Goal: Task Accomplishment & Management: Manage account settings

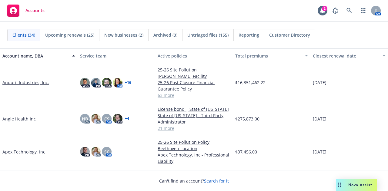
scroll to position [39, 0]
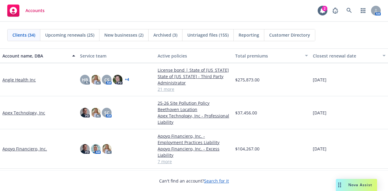
click at [16, 110] on link "Apex Technology, Inc" at bounding box center [23, 113] width 43 height 6
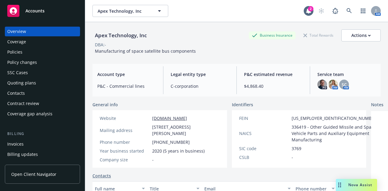
click at [56, 53] on div "Policies" at bounding box center [42, 52] width 70 height 10
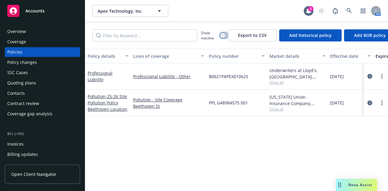
click at [223, 37] on div "button" at bounding box center [222, 35] width 4 height 4
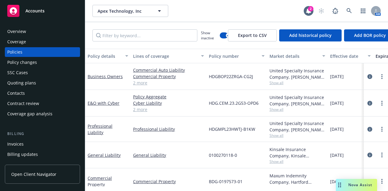
click at [348, 54] on div "Effective date" at bounding box center [347, 56] width 34 height 6
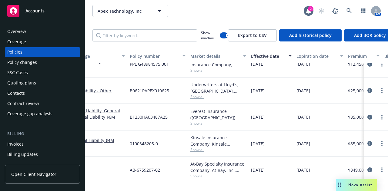
scroll to position [0, 79]
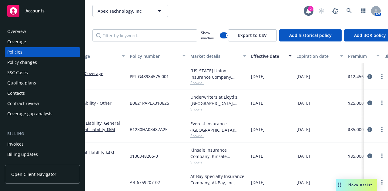
click at [58, 80] on div "Quoting plans" at bounding box center [42, 83] width 70 height 10
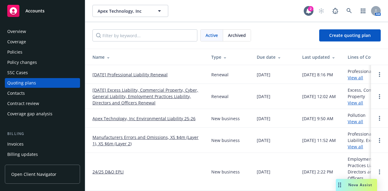
click at [143, 104] on link "[DATE] Excess Liability, Commercial Property, Cyber, General Liability, Employm…" at bounding box center [146, 96] width 109 height 19
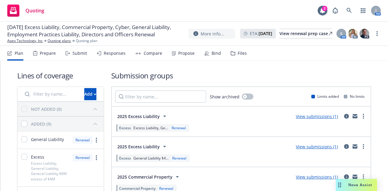
click at [213, 52] on div "Bind" at bounding box center [215, 53] width 9 height 5
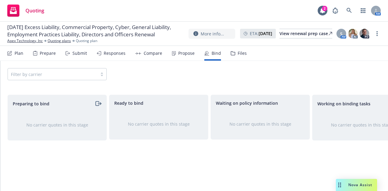
click at [84, 53] on div "Submit" at bounding box center [79, 53] width 15 height 5
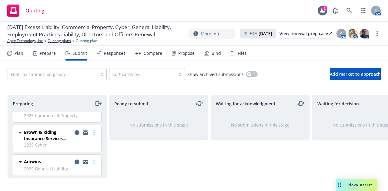
scroll to position [152, 0]
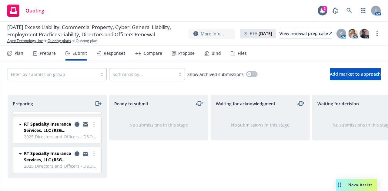
click at [147, 94] on div "Preparing Amwins 2025 Excess Liability [DATE] 8:17 PM Amwins 2025 Excess Liabil…" at bounding box center [193, 138] width 387 height 101
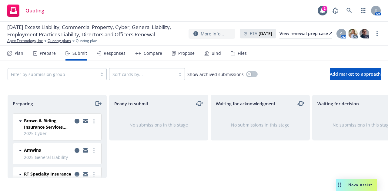
scroll to position [71, 0]
click at [21, 120] on icon at bounding box center [20, 121] width 3 height 2
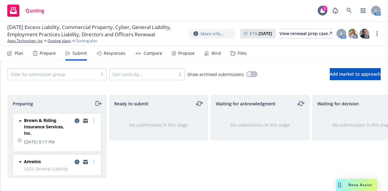
click at [21, 120] on icon at bounding box center [20, 120] width 7 height 7
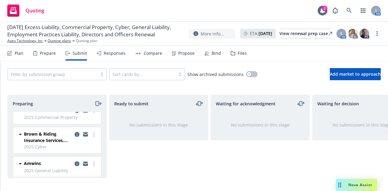
scroll to position [57, 0]
click at [91, 133] on link "more" at bounding box center [93, 134] width 7 height 7
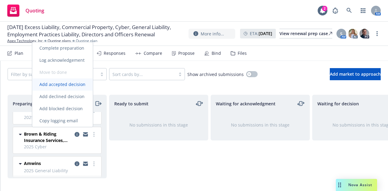
click at [80, 88] on link "Add accepted decision" at bounding box center [62, 84] width 61 height 12
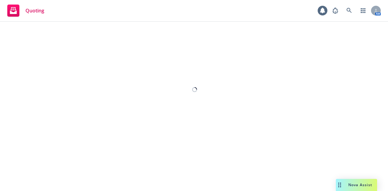
select select "12"
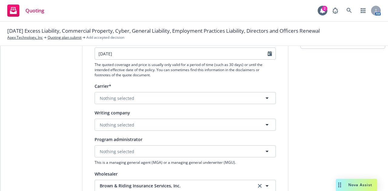
scroll to position [79, 0]
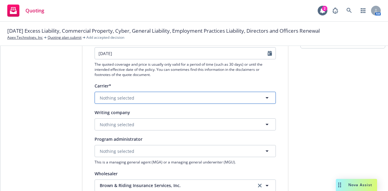
click at [187, 97] on button "Nothing selected" at bounding box center [184, 98] width 181 height 12
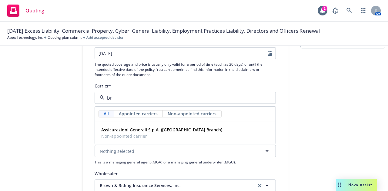
type input "b"
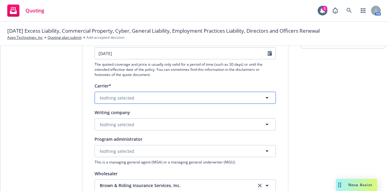
click at [117, 95] on span "Nothing selected" at bounding box center [117, 98] width 35 height 6
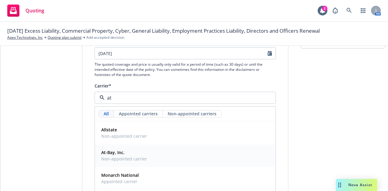
click at [141, 162] on div "At-Bay, Inc. Non-appointed carrier" at bounding box center [123, 155] width 49 height 15
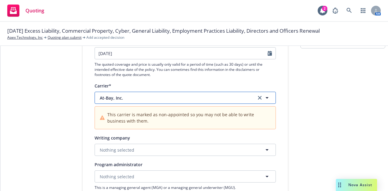
click at [131, 94] on button "At-Bay, Inc." at bounding box center [184, 98] width 181 height 12
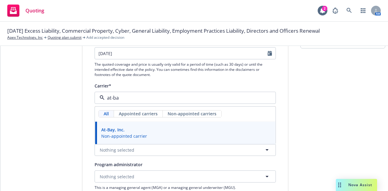
type input "at-bay"
click at [203, 131] on div "At-Bay, Inc. Non-appointed carrier" at bounding box center [185, 132] width 173 height 15
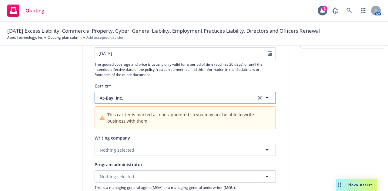
click at [144, 98] on span "At-Bay, Inc." at bounding box center [173, 98] width 147 height 6
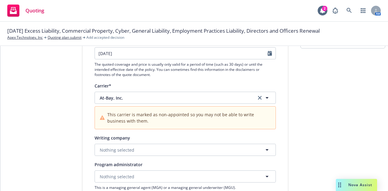
drag, startPoint x: 80, startPoint y: 110, endPoint x: 67, endPoint y: 112, distance: 12.8
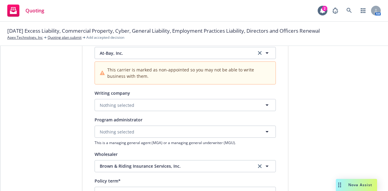
scroll to position [120, 0]
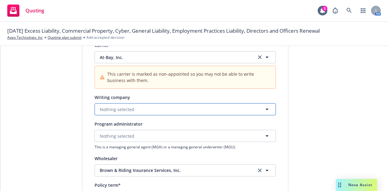
click at [118, 107] on span "Nothing selected" at bounding box center [117, 109] width 35 height 6
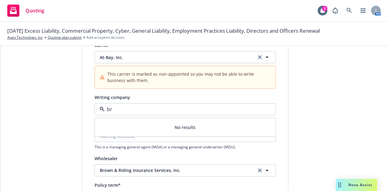
type input "b"
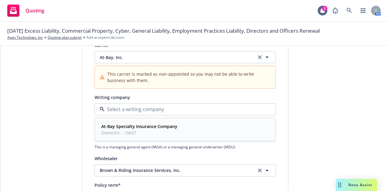
click at [148, 127] on strong "At-Bay Specialty Insurance Company" at bounding box center [139, 127] width 76 height 6
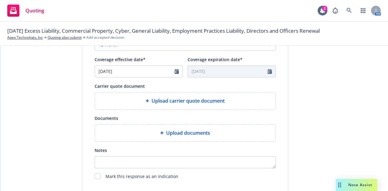
scroll to position [272, 0]
click at [147, 102] on div "Upload carrier quote document" at bounding box center [185, 100] width 171 height 7
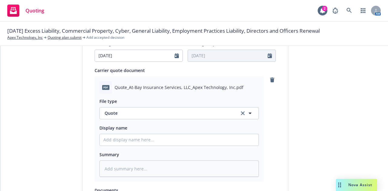
scroll to position [398, 0]
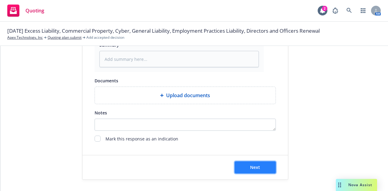
click at [269, 167] on button "Next" at bounding box center [254, 167] width 41 height 12
type textarea "x"
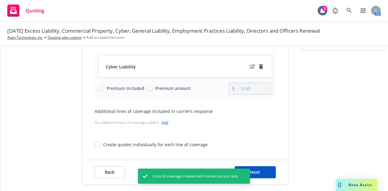
scroll to position [82, 0]
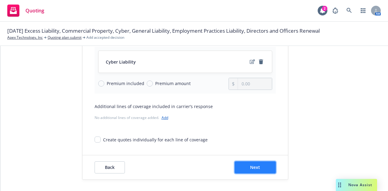
click at [249, 162] on button "Next" at bounding box center [254, 167] width 41 height 12
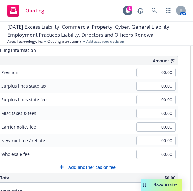
scroll to position [70, 0]
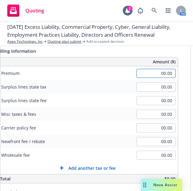
click at [171, 72] on input "00.00" at bounding box center [156, 73] width 39 height 9
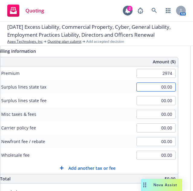
type input "2,974.00"
click at [167, 86] on input "00.00" at bounding box center [156, 86] width 39 height 9
type input "95.22"
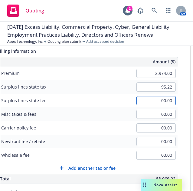
click at [168, 100] on input "00.00" at bounding box center [156, 100] width 39 height 9
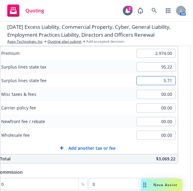
scroll to position [90, 0]
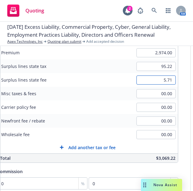
type input "5.71"
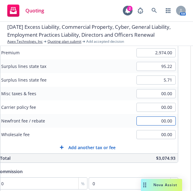
click at [169, 121] on input "00.00" at bounding box center [156, 120] width 39 height 9
type input "350.00"
click at [184, 80] on div "Surplus lines state No surplus lines state Alaska Alabama Arkansas Arizona Cali…" at bounding box center [87, 120] width 205 height 241
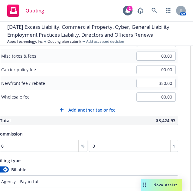
scroll to position [127, 0]
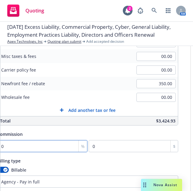
click at [22, 146] on input "0" at bounding box center [42, 146] width 91 height 12
type input "1"
type input "29.74"
type input "12"
type input "356.88"
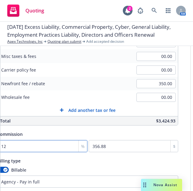
type input "12.5"
type input "371.75"
type input "12.5"
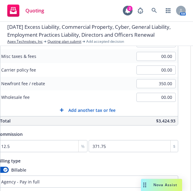
click at [71, 167] on div "Billable" at bounding box center [87, 170] width 181 height 6
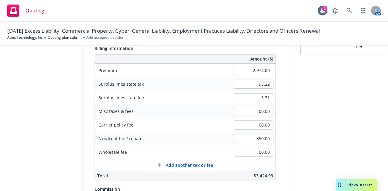
scroll to position [72, 0]
click at [58, 132] on div "Quote initiation Coverage selection 3 Billing info" at bounding box center [36, 141] width 67 height 310
click at [34, 141] on div "Quote initiation Coverage selection 3 Billing info" at bounding box center [36, 141] width 67 height 310
click at [264, 153] on input "00.00" at bounding box center [253, 152] width 39 height 9
type input "200.00"
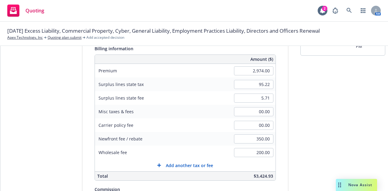
click at [64, 130] on div "Quote initiation Coverage selection 3 Billing info" at bounding box center [36, 141] width 67 height 310
click at [41, 105] on div "Quote initiation Coverage selection 3 Billing info" at bounding box center [36, 141] width 67 height 310
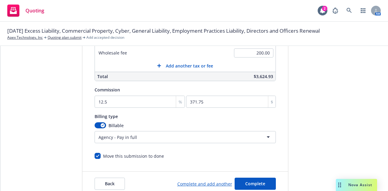
scroll to position [193, 0]
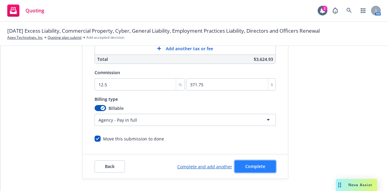
click at [245, 165] on button "Complete" at bounding box center [254, 166] width 41 height 12
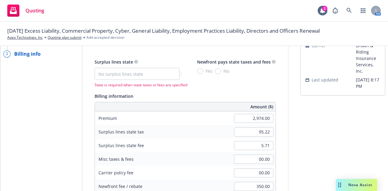
scroll to position [0, 0]
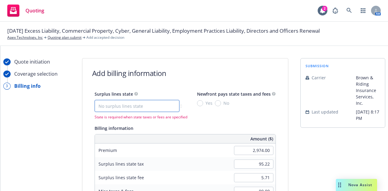
click at [167, 102] on select "No surplus lines state Alaska Alabama Arkansas Arizona California Colorado Conn…" at bounding box center [136, 106] width 85 height 12
select select "CA"
click at [94, 100] on select "No surplus lines state Alaska Alabama Arkansas Arizona California Colorado Conn…" at bounding box center [136, 106] width 85 height 12
type input "89.22"
type input "5.35"
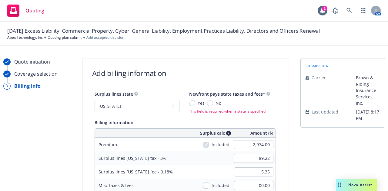
click at [208, 107] on div "Yes No This field is required when a state is specified" at bounding box center [229, 107] width 81 height 14
click at [207, 103] on input "No" at bounding box center [210, 103] width 6 height 6
radio input "true"
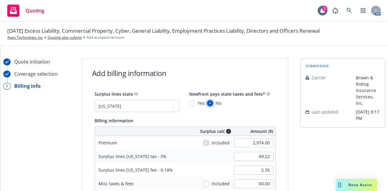
scroll to position [193, 0]
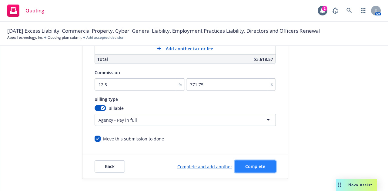
click at [252, 166] on button "Complete" at bounding box center [254, 166] width 41 height 12
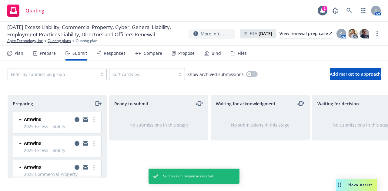
scroll to position [0, 132]
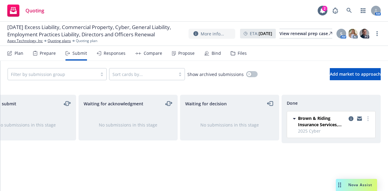
click at [211, 54] on div "Bind" at bounding box center [215, 53] width 9 height 5
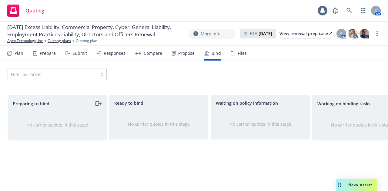
click at [81, 55] on div "Submit" at bounding box center [79, 53] width 15 height 5
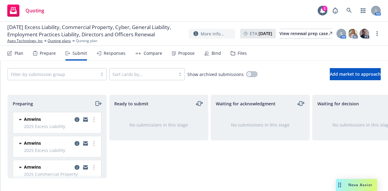
scroll to position [0, 132]
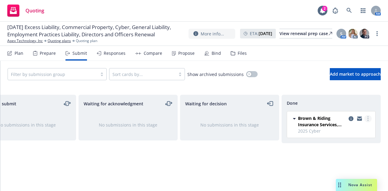
click at [369, 117] on link "more" at bounding box center [367, 118] width 7 height 7
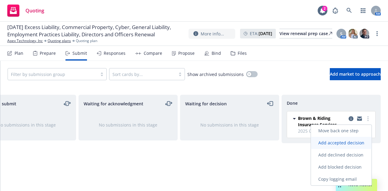
click at [334, 144] on span "Add accepted decision" at bounding box center [341, 143] width 61 height 6
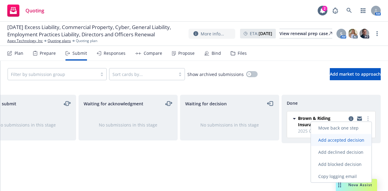
select select "12"
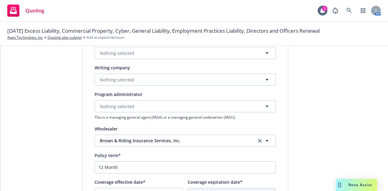
scroll to position [124, 0]
click at [142, 82] on button "Nothing selected" at bounding box center [184, 79] width 181 height 12
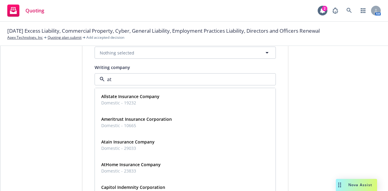
type input "at-"
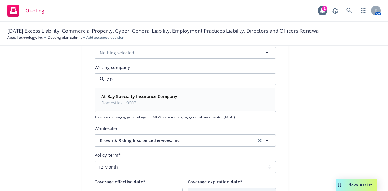
click at [147, 96] on strong "At-Bay Specialty Insurance Company" at bounding box center [139, 97] width 76 height 6
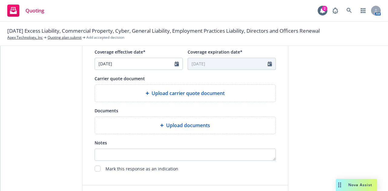
scroll to position [309, 0]
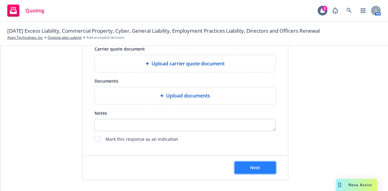
click at [265, 166] on button "Next" at bounding box center [254, 168] width 41 height 12
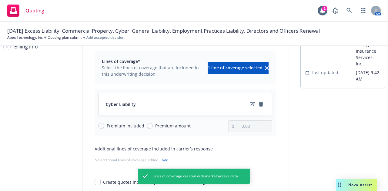
scroll to position [82, 0]
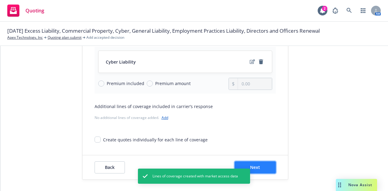
click at [259, 171] on button "Next" at bounding box center [254, 167] width 41 height 12
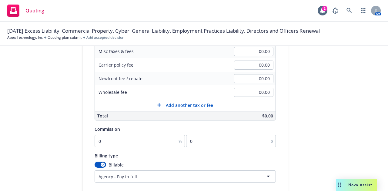
scroll to position [0, 0]
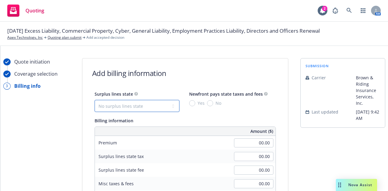
click at [165, 105] on select "No surplus lines state Alaska Alabama Arkansas Arizona California Colorado Conn…" at bounding box center [136, 106] width 85 height 12
select select "CA"
click at [94, 100] on select "No surplus lines state Alaska Alabama Arkansas Arizona California Colorado Conn…" at bounding box center [136, 106] width 85 height 12
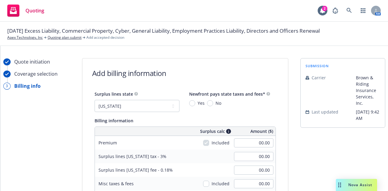
click at [53, 30] on span "[DATE] Excess Liability, Commercial Property, Cyber, General Liability, Employm…" at bounding box center [163, 31] width 312 height 8
click at [60, 35] on link "Quoting plan submit" at bounding box center [65, 37] width 34 height 5
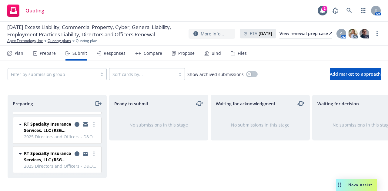
scroll to position [0, 132]
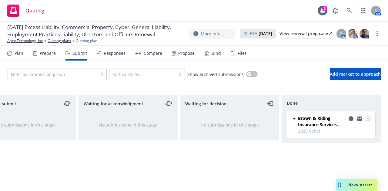
click at [366, 119] on link "more" at bounding box center [367, 118] width 7 height 7
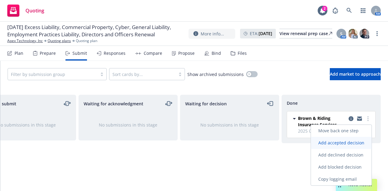
click at [356, 144] on span "Add accepted decision" at bounding box center [341, 143] width 61 height 6
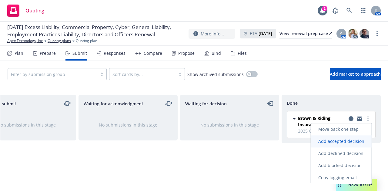
select select "12"
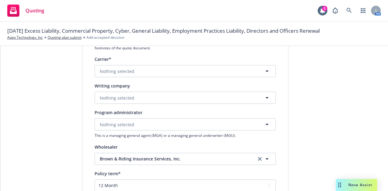
scroll to position [105, 0]
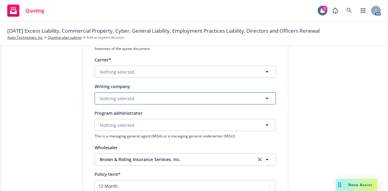
click at [154, 101] on button "Nothing selected" at bounding box center [184, 98] width 181 height 12
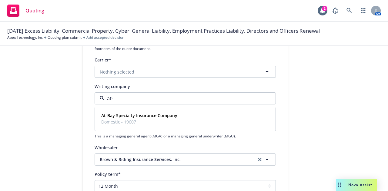
type input "at-b"
click at [146, 128] on div "At-Bay Specialty Insurance Company Domestic - 19607" at bounding box center [185, 118] width 180 height 22
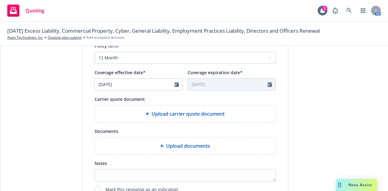
scroll to position [309, 0]
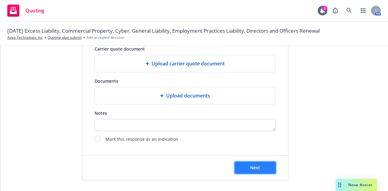
click at [242, 167] on button "Next" at bounding box center [254, 168] width 41 height 12
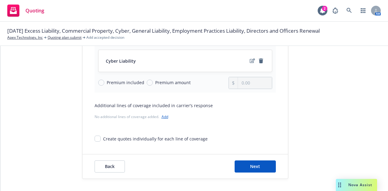
scroll to position [82, 0]
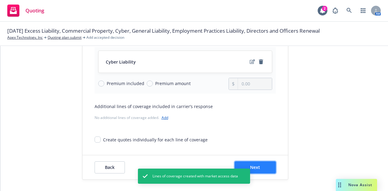
click at [262, 162] on button "Next" at bounding box center [254, 167] width 41 height 12
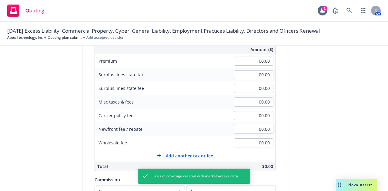
scroll to position [0, 0]
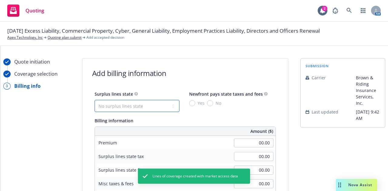
click at [140, 104] on select "No surplus lines state [US_STATE] [US_STATE] [US_STATE] [US_STATE] [US_STATE] […" at bounding box center [136, 106] width 85 height 12
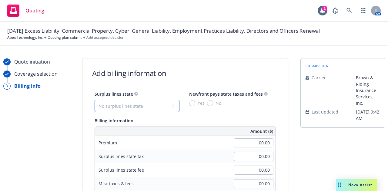
select select "CA"
click at [94, 100] on select "No surplus lines state [US_STATE] [US_STATE] [US_STATE] [US_STATE] [US_STATE] […" at bounding box center [136, 106] width 85 height 12
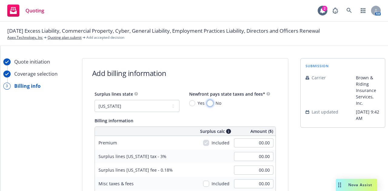
click at [207, 102] on input "No" at bounding box center [210, 103] width 6 height 6
radio input "true"
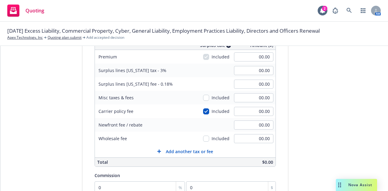
scroll to position [169, 0]
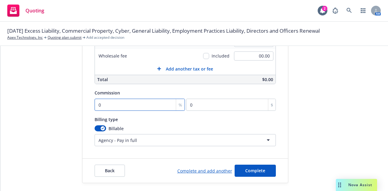
click at [105, 106] on input "0" at bounding box center [139, 105] width 91 height 12
type input "0"
click at [354, 103] on div "submission Carrier Brown & Riding Insurance Services, Inc. Last updated 9/16, 9…" at bounding box center [342, 36] width 85 height 294
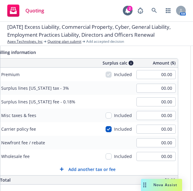
scroll to position [67, 0]
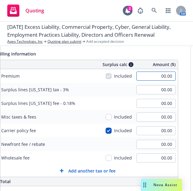
click at [164, 76] on input "00.00" at bounding box center [156, 75] width 39 height 9
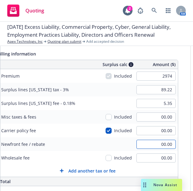
type input "2,974.00"
type input "89.22"
type input "5.35"
click at [157, 144] on input "00.00" at bounding box center [156, 144] width 39 height 9
type input "350.00"
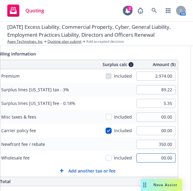
click at [163, 155] on input "00.00" at bounding box center [156, 157] width 39 height 9
type input "200.00"
click at [169, 89] on input "89.22" at bounding box center [156, 89] width 39 height 9
type input "95.22"
click at [170, 105] on input "5.35" at bounding box center [156, 103] width 39 height 9
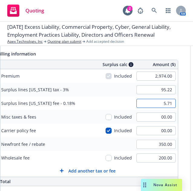
type input "5.71"
click at [97, 98] on div "Surplus lines [US_STATE] fee - 0.18% 5.71" at bounding box center [88, 103] width 180 height 14
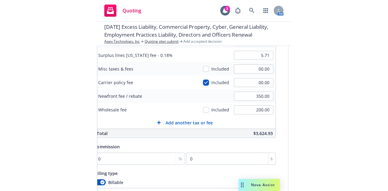
scroll to position [115, 0]
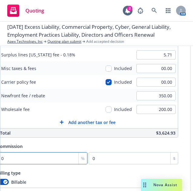
click at [38, 158] on input "0" at bounding box center [42, 158] width 91 height 12
type input "1"
type input "29.74"
type input "12"
type input "356.88"
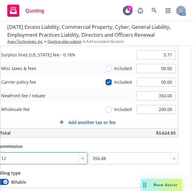
type input "12.5"
type input "371.75"
type input "12.5"
click at [55, 174] on div "Billing type" at bounding box center [87, 172] width 181 height 7
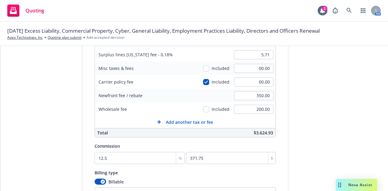
scroll to position [172, 0]
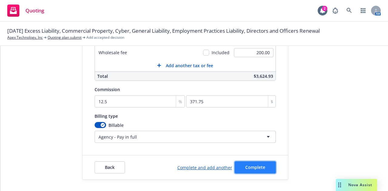
click at [256, 172] on button "Complete" at bounding box center [254, 167] width 41 height 12
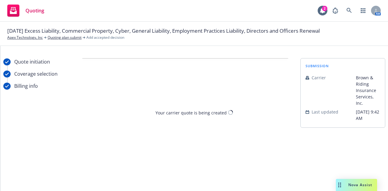
scroll to position [0, 0]
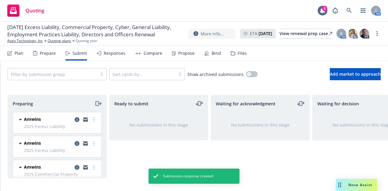
click at [213, 54] on div "Bind" at bounding box center [215, 53] width 9 height 5
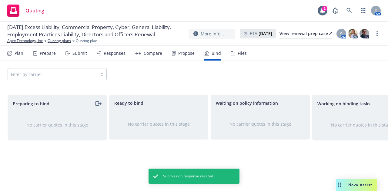
click at [118, 52] on div "Responses" at bounding box center [115, 53] width 22 height 5
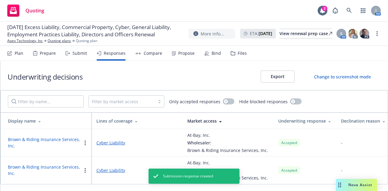
click at [155, 51] on div "Compare" at bounding box center [153, 53] width 18 height 5
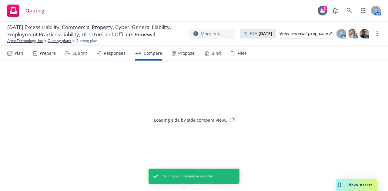
click at [181, 54] on div "Propose" at bounding box center [186, 53] width 16 height 5
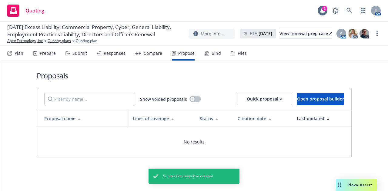
click at [183, 54] on div "Propose" at bounding box center [186, 53] width 16 height 5
click at [75, 52] on div "Submit" at bounding box center [79, 53] width 15 height 5
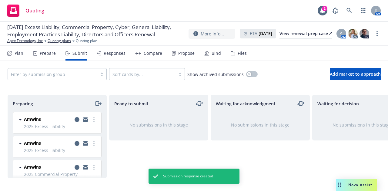
scroll to position [0, 132]
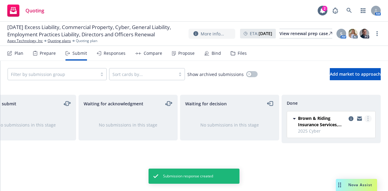
click at [367, 119] on icon "more" at bounding box center [367, 118] width 1 height 5
click at [286, 157] on div "Done Brown & Riding Insurance Services, Inc. 2025 Cyber Tuesday, September 16, …" at bounding box center [330, 137] width 99 height 84
click at [325, 117] on span "Brown & Riding Insurance Services, Inc." at bounding box center [322, 121] width 48 height 13
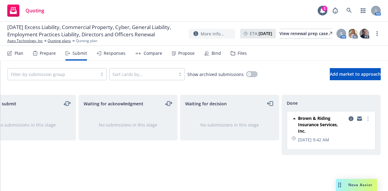
click at [325, 117] on span "Brown & Riding Insurance Services, Inc." at bounding box center [322, 124] width 48 height 19
click at [369, 119] on link "more" at bounding box center [367, 118] width 7 height 7
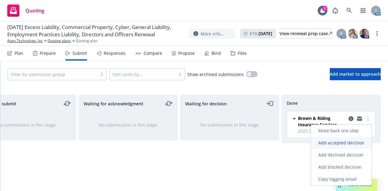
click at [354, 144] on span "Add accepted decision" at bounding box center [341, 143] width 61 height 6
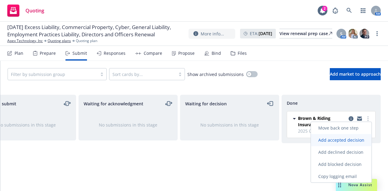
select select "12"
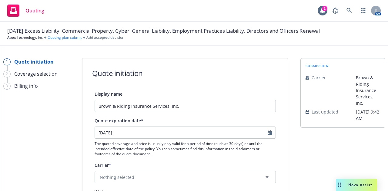
click at [61, 38] on link "Quoting plan submit" at bounding box center [65, 37] width 34 height 5
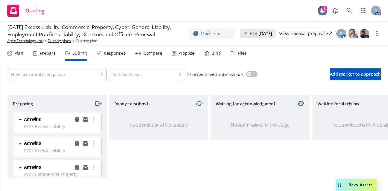
click at [116, 51] on div "Responses" at bounding box center [115, 53] width 22 height 5
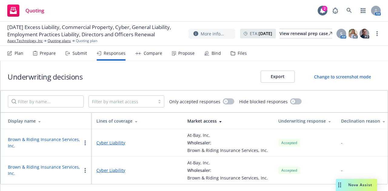
click at [85, 168] on button "button" at bounding box center [84, 170] width 7 height 7
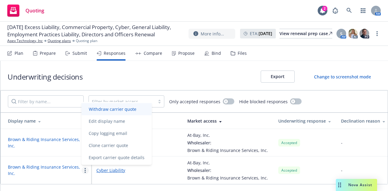
click at [126, 103] on link "Withdraw carrier quote" at bounding box center [116, 109] width 70 height 12
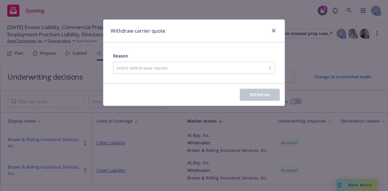
click at [236, 72] on div "Select withdrawal reason" at bounding box center [189, 68] width 152 height 10
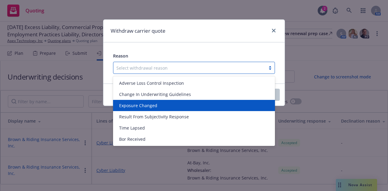
click at [213, 103] on div "Exposure Changed" at bounding box center [194, 105] width 155 height 6
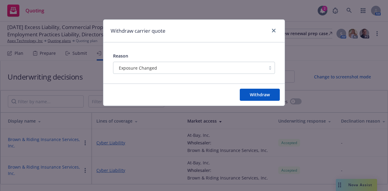
click at [216, 74] on div "Reason Exposure Changed" at bounding box center [193, 62] width 181 height 41
click at [216, 68] on div "Exposure Changed" at bounding box center [189, 68] width 146 height 6
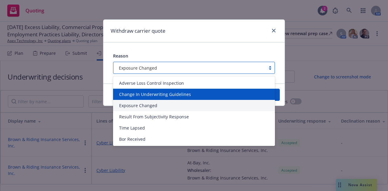
click at [210, 97] on div "Change In Underwriting Guidelines" at bounding box center [194, 94] width 155 height 6
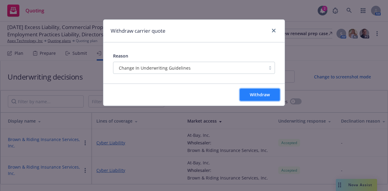
click at [254, 92] on span "Withdraw" at bounding box center [259, 95] width 20 height 6
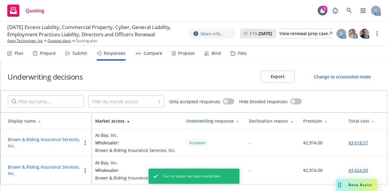
scroll to position [0, 91]
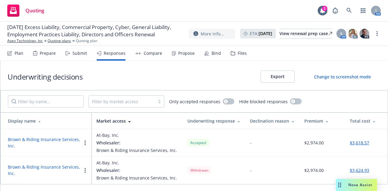
click at [159, 137] on div "At-Bay, Inc." at bounding box center [136, 135] width 81 height 6
click at [82, 173] on div at bounding box center [84, 170] width 7 height 7
click at [85, 169] on icon "button" at bounding box center [84, 170] width 1 height 5
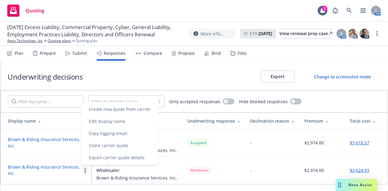
click at [82, 167] on button "button" at bounding box center [84, 170] width 7 height 7
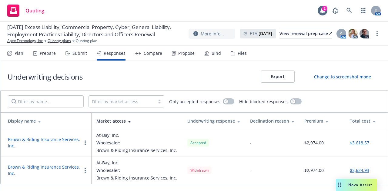
click at [85, 147] on div "Brown & Riding Insurance Services, Inc." at bounding box center [48, 142] width 81 height 13
click at [86, 145] on button "button" at bounding box center [84, 142] width 7 height 7
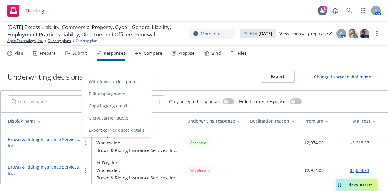
click at [81, 171] on button "button" at bounding box center [84, 170] width 7 height 7
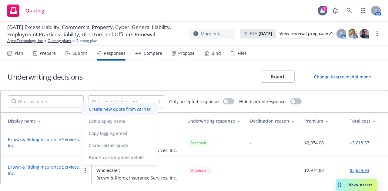
click at [132, 107] on span "Create new quote from carrier" at bounding box center [119, 109] width 76 height 6
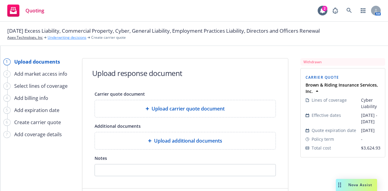
click at [63, 38] on link "Underwriting decisions" at bounding box center [67, 37] width 39 height 5
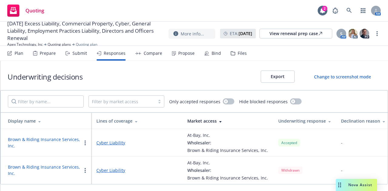
click at [107, 145] on link "Cyber Liability" at bounding box center [136, 143] width 81 height 6
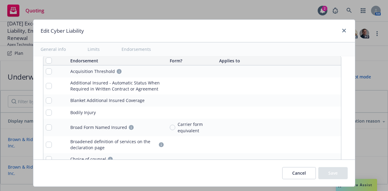
type textarea "x"
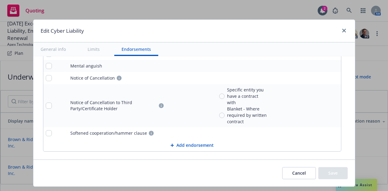
scroll to position [1599, 0]
click at [305, 172] on button "Cancel" at bounding box center [299, 173] width 34 height 12
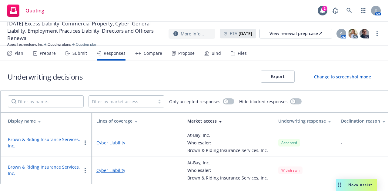
click at [84, 143] on icon "button" at bounding box center [84, 142] width 1 height 5
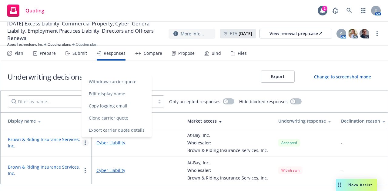
click at [62, 137] on button "Brown & Riding Insurance Services, Inc." at bounding box center [45, 142] width 74 height 13
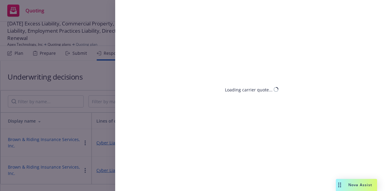
select select "CA"
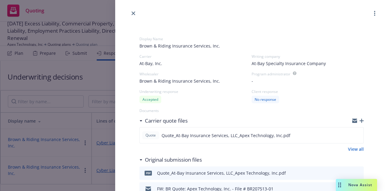
click at [374, 15] on icon "button" at bounding box center [374, 13] width 1 height 5
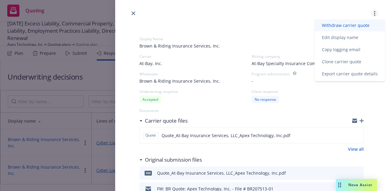
click at [355, 26] on span "Withdraw carrier quote" at bounding box center [345, 25] width 62 height 6
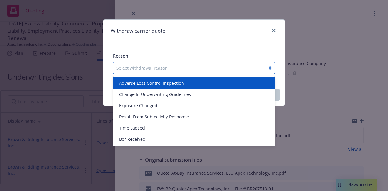
click at [203, 66] on div at bounding box center [189, 67] width 146 height 7
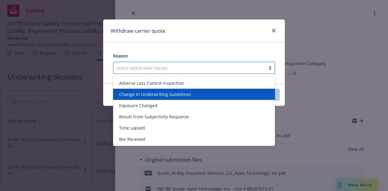
click at [186, 89] on div "Change In Underwriting Guidelines" at bounding box center [194, 94] width 162 height 11
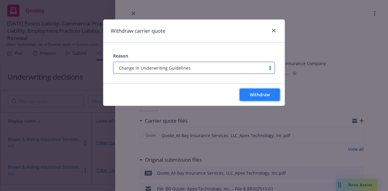
click at [250, 96] on span "Withdraw" at bounding box center [259, 95] width 20 height 6
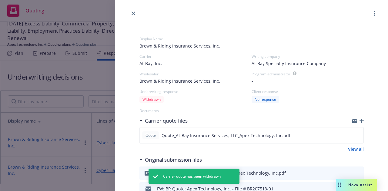
click at [132, 12] on icon "close" at bounding box center [133, 14] width 4 height 4
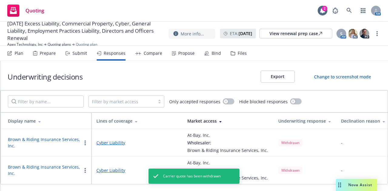
click at [81, 54] on div "Submit" at bounding box center [79, 53] width 15 height 5
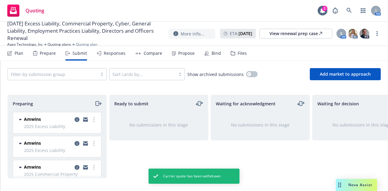
scroll to position [0, 132]
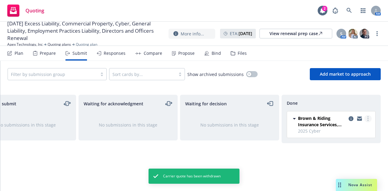
click at [368, 117] on link "more" at bounding box center [367, 118] width 7 height 7
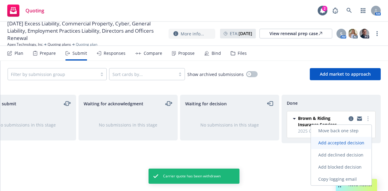
click at [357, 142] on span "Add accepted decision" at bounding box center [341, 143] width 61 height 6
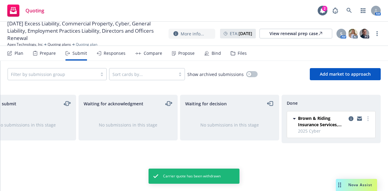
select select "12"
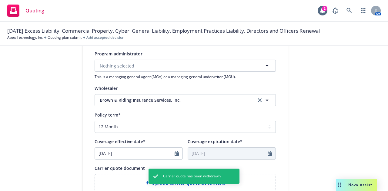
scroll to position [284, 0]
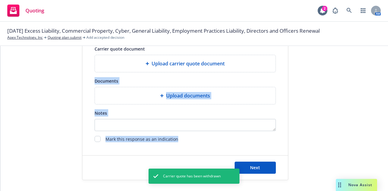
drag, startPoint x: 195, startPoint y: 140, endPoint x: 303, endPoint y: 96, distance: 116.9
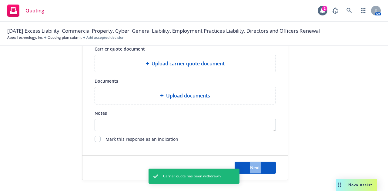
click at [182, 66] on span "Upload carrier quote document" at bounding box center [187, 63] width 73 height 7
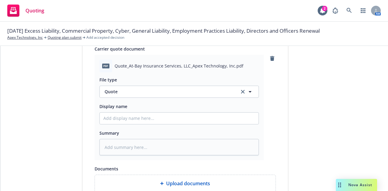
scroll to position [372, 0]
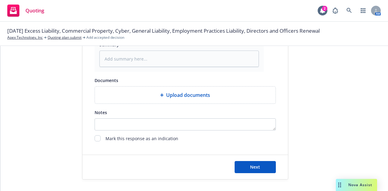
click at [258, 160] on div "Next" at bounding box center [184, 167] width 205 height 24
click at [253, 167] on span "Next" at bounding box center [255, 167] width 10 height 6
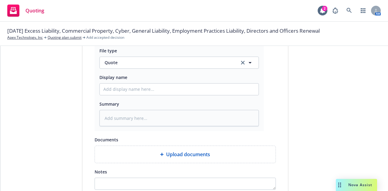
scroll to position [380, 0]
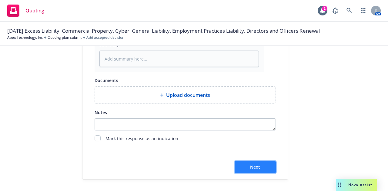
click at [253, 161] on button "Next" at bounding box center [254, 167] width 41 height 12
type textarea "x"
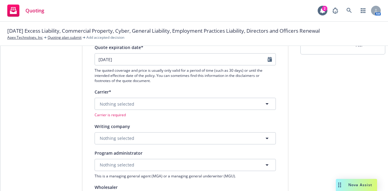
scroll to position [72, 0]
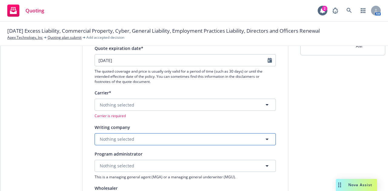
click at [127, 140] on span "Nothing selected" at bounding box center [117, 139] width 35 height 6
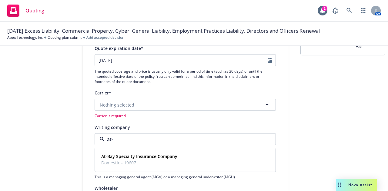
type input "at-b"
click at [126, 155] on strong "At-Bay Specialty Insurance Company" at bounding box center [139, 157] width 76 height 6
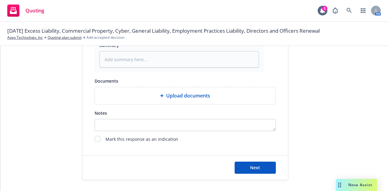
scroll to position [398, 0]
click at [249, 171] on button "Next" at bounding box center [254, 167] width 41 height 12
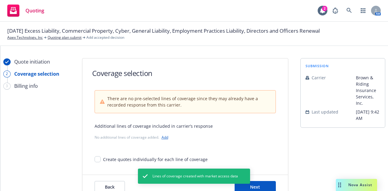
scroll to position [20, 0]
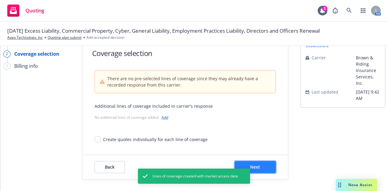
click at [262, 166] on button "Next" at bounding box center [254, 167] width 41 height 12
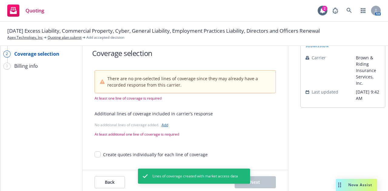
click at [230, 141] on div "There are no pre-selected lines of coverage since they may already have a recor…" at bounding box center [184, 114] width 181 height 88
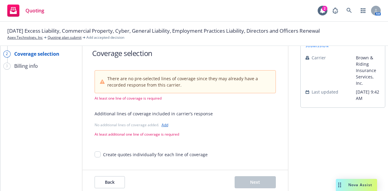
click at [305, 134] on div "submission Carrier Brown & Riding Insurance Services, Inc. Last updated 9/16, 9…" at bounding box center [342, 116] width 85 height 157
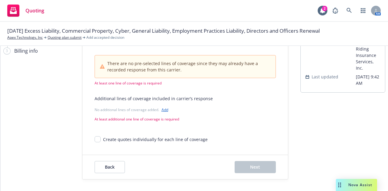
scroll to position [35, 0]
click at [106, 169] on span "Back" at bounding box center [110, 167] width 10 height 6
type textarea "x"
select select "12"
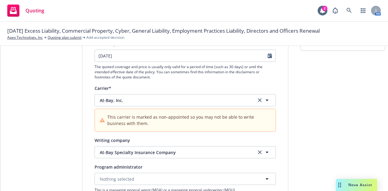
scroll to position [0, 0]
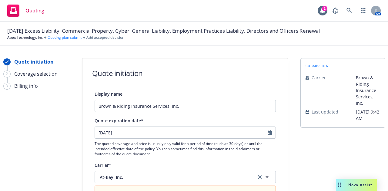
click at [58, 38] on link "Quoting plan submit" at bounding box center [65, 37] width 34 height 5
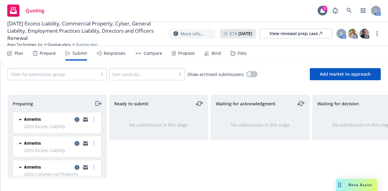
click at [120, 52] on div "Responses" at bounding box center [115, 53] width 22 height 5
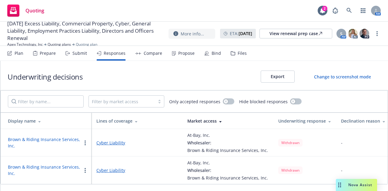
click at [84, 170] on circle "button" at bounding box center [84, 170] width 1 height 1
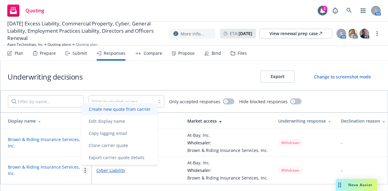
click at [122, 107] on span "Create new quote from carrier" at bounding box center [119, 109] width 76 height 6
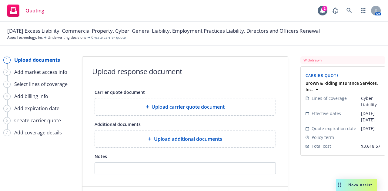
scroll to position [1, 0]
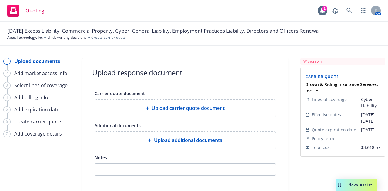
click at [211, 104] on span "Upload carrier quote document" at bounding box center [187, 107] width 73 height 7
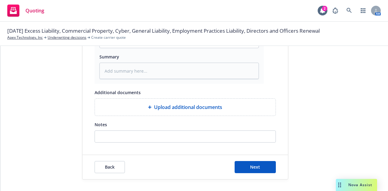
scroll to position [29, 0]
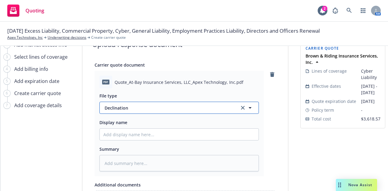
click at [236, 111] on button "Declination" at bounding box center [178, 108] width 159 height 12
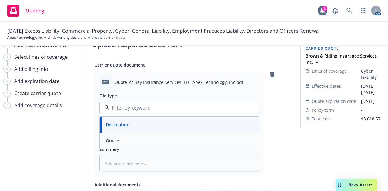
click at [158, 143] on div "Quote" at bounding box center [178, 140] width 151 height 9
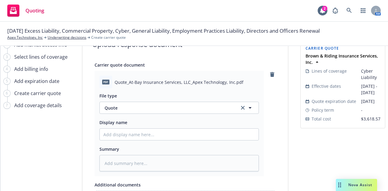
scroll to position [121, 0]
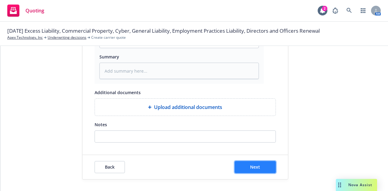
click at [258, 166] on button "Next" at bounding box center [254, 167] width 41 height 12
type textarea "x"
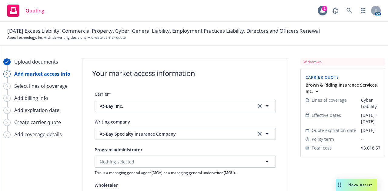
scroll to position [74, 0]
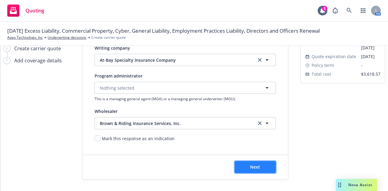
click at [256, 165] on span "Next" at bounding box center [255, 167] width 10 height 6
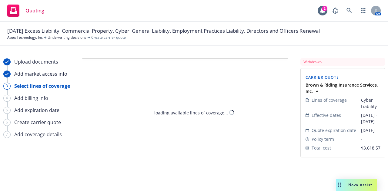
scroll to position [0, 0]
select select "12"
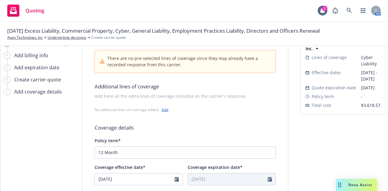
scroll to position [85, 0]
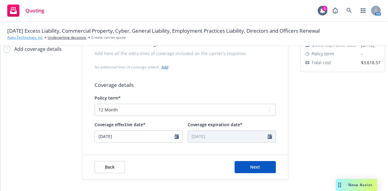
click at [35, 38] on link "Apex Technology, Inc" at bounding box center [24, 37] width 35 height 5
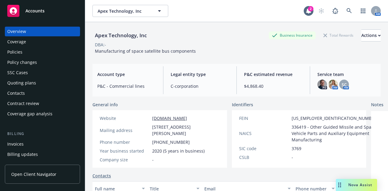
click at [44, 81] on div "Quoting plans" at bounding box center [42, 83] width 70 height 10
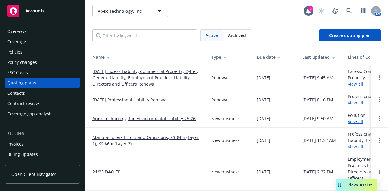
click at [169, 80] on link "[DATE] Excess Liability, Commercial Property, Cyber, General Liability, Employm…" at bounding box center [146, 77] width 109 height 19
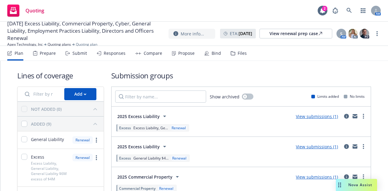
click at [113, 50] on div "Responses" at bounding box center [111, 53] width 29 height 15
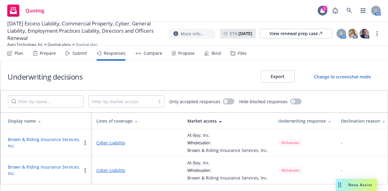
click at [75, 52] on div "Submit" at bounding box center [79, 53] width 15 height 5
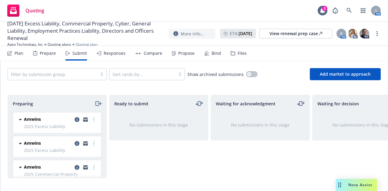
scroll to position [0, 132]
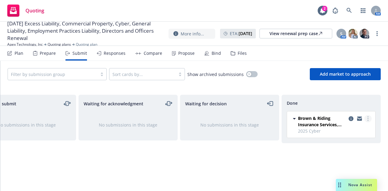
click at [370, 118] on link "more" at bounding box center [367, 118] width 7 height 7
click at [351, 120] on icon "copy logging email" at bounding box center [350, 118] width 5 height 5
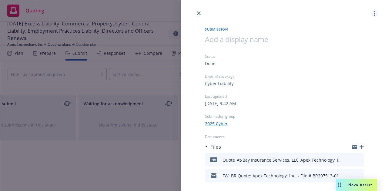
click at [371, 14] on link "more" at bounding box center [374, 13] width 7 height 7
click at [299, 84] on div "Cyber Liability" at bounding box center [284, 83] width 159 height 6
click at [198, 15] on icon "close" at bounding box center [199, 14] width 4 height 4
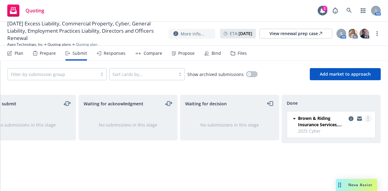
click at [369, 121] on link "more" at bounding box center [367, 118] width 7 height 7
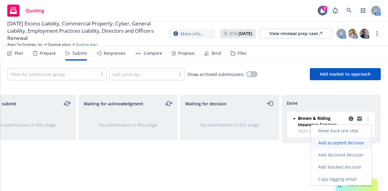
click at [367, 140] on span "Add accepted decision" at bounding box center [341, 143] width 61 height 6
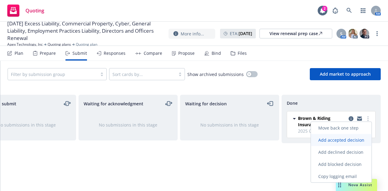
select select "12"
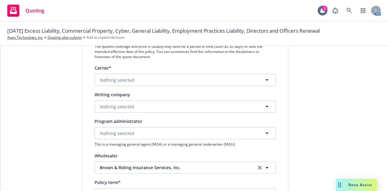
scroll to position [98, 0]
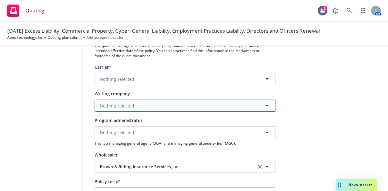
click at [172, 109] on button "Nothing selected" at bounding box center [184, 106] width 181 height 12
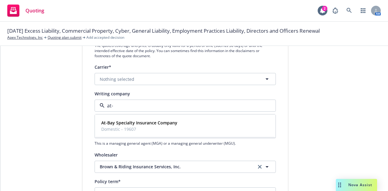
type input "at-b"
click at [164, 128] on span "Domestic - 19607" at bounding box center [139, 129] width 76 height 6
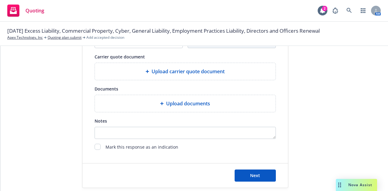
scroll to position [303, 0]
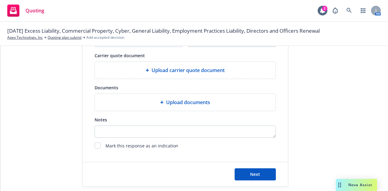
click at [234, 67] on div "Upload carrier quote document" at bounding box center [185, 70] width 171 height 7
click at [252, 172] on span "Next" at bounding box center [255, 174] width 10 height 6
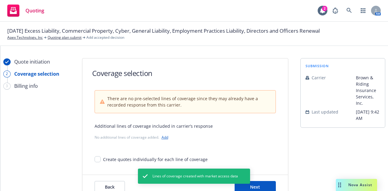
scroll to position [20, 0]
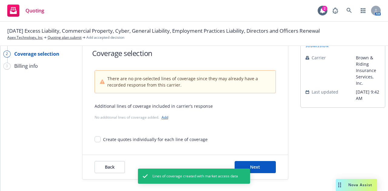
click at [161, 118] on link "Add" at bounding box center [164, 117] width 7 height 5
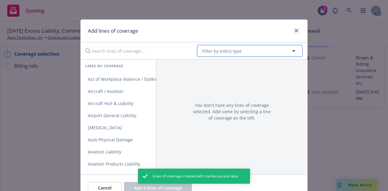
click at [208, 51] on span "Filter by policy type" at bounding box center [221, 51] width 39 height 6
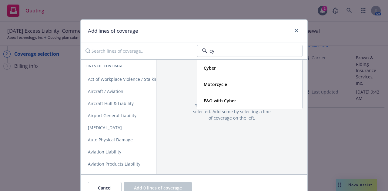
type input "cyb"
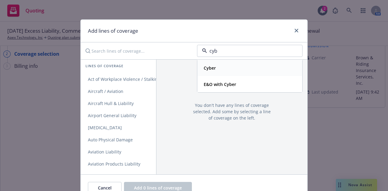
click at [210, 66] on strong "Cyber" at bounding box center [209, 68] width 12 height 6
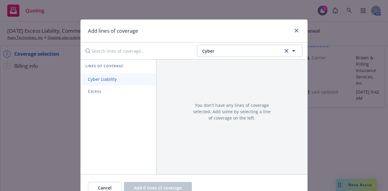
click at [115, 81] on span "Cyber Liability" at bounding box center [102, 79] width 43 height 6
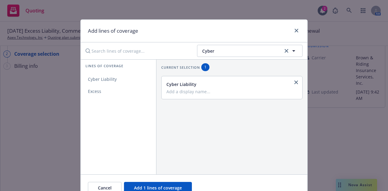
click at [255, 90] on input "Add a display name..." at bounding box center [231, 91] width 130 height 5
click at [294, 31] on icon "close" at bounding box center [296, 31] width 4 height 4
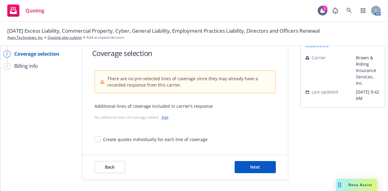
scroll to position [0, 0]
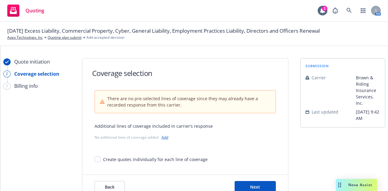
click at [68, 34] on span "[DATE] Excess Liability, Commercial Property, Cyber, General Liability, Employm…" at bounding box center [163, 31] width 312 height 8
click at [67, 37] on link "Quoting plan submit" at bounding box center [65, 37] width 34 height 5
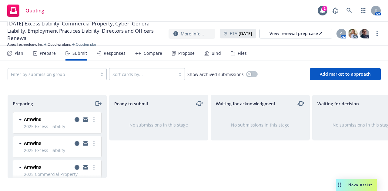
click at [106, 54] on div "Responses" at bounding box center [115, 53] width 22 height 5
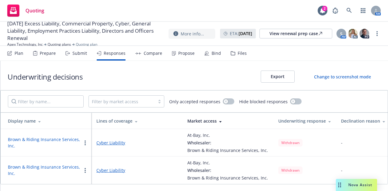
click at [83, 172] on button "button" at bounding box center [84, 170] width 7 height 7
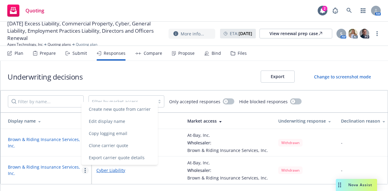
click at [65, 147] on button "Brown & Riding Insurance Services, Inc." at bounding box center [45, 142] width 74 height 13
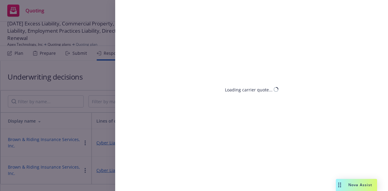
select select "CA"
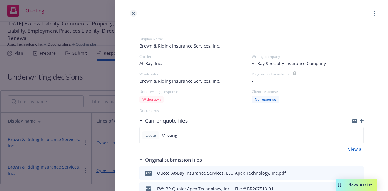
click at [134, 14] on icon "close" at bounding box center [133, 14] width 4 height 4
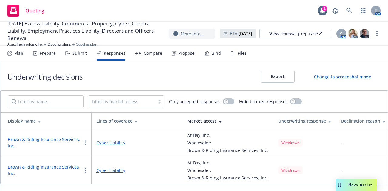
scroll to position [0, 184]
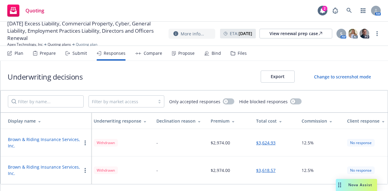
click at [59, 137] on button "Brown & Riding Insurance Services, Inc." at bounding box center [45, 142] width 74 height 13
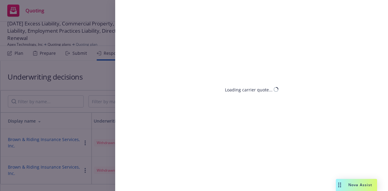
select select "CA"
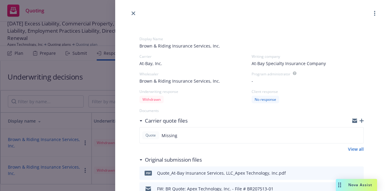
click at [374, 15] on circle "button" at bounding box center [374, 15] width 1 height 1
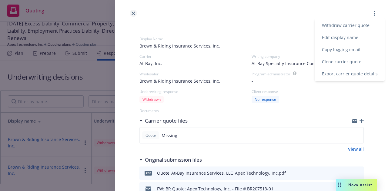
click at [132, 13] on icon "close" at bounding box center [133, 14] width 4 height 4
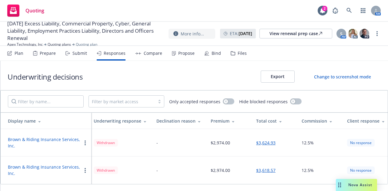
click at [72, 55] on div "Submit" at bounding box center [79, 53] width 15 height 5
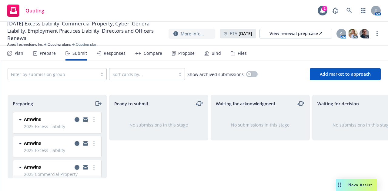
scroll to position [0, 132]
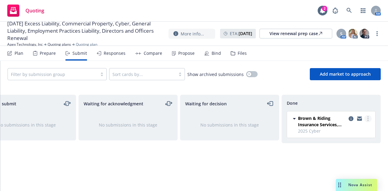
click at [369, 117] on link "more" at bounding box center [367, 118] width 7 height 7
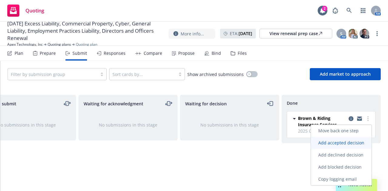
click at [367, 143] on span "Add accepted decision" at bounding box center [341, 143] width 61 height 6
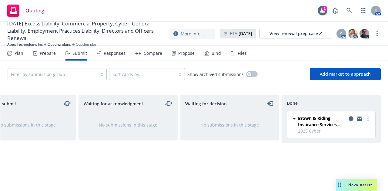
select select "12"
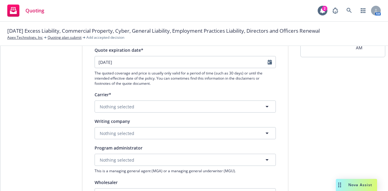
scroll to position [70, 0]
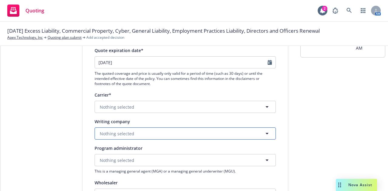
click at [150, 137] on button "Nothing selected" at bounding box center [184, 133] width 181 height 12
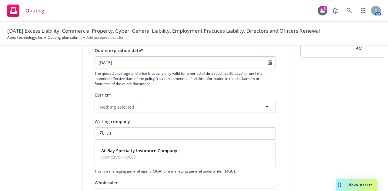
type input "at-b"
click at [150, 147] on div "At-Bay Specialty Insurance Company Domestic - 19607" at bounding box center [139, 153] width 80 height 15
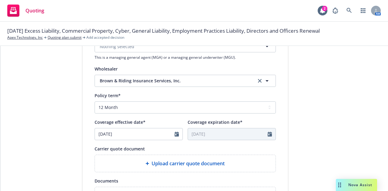
scroll to position [309, 0]
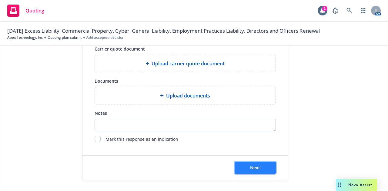
click at [264, 167] on button "Next" at bounding box center [254, 168] width 41 height 12
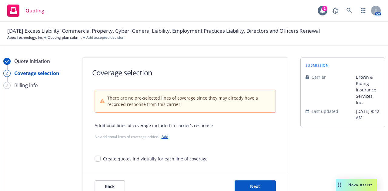
scroll to position [20, 0]
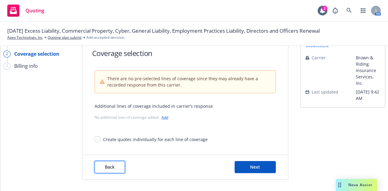
click at [109, 167] on span "Back" at bounding box center [110, 167] width 10 height 6
select select "12"
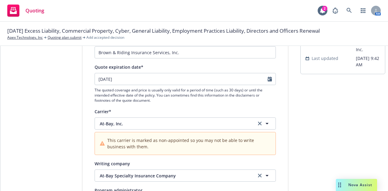
scroll to position [1, 0]
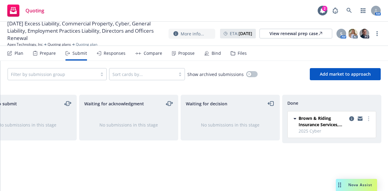
scroll to position [0, 132]
click at [348, 119] on icon "copy logging email" at bounding box center [350, 118] width 5 height 5
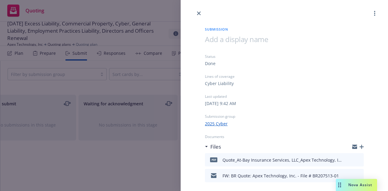
scroll to position [2, 0]
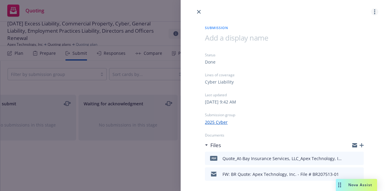
click at [371, 12] on link "more" at bounding box center [374, 11] width 7 height 7
click at [215, 10] on div at bounding box center [283, 6] width 207 height 17
click at [199, 13] on icon "close" at bounding box center [199, 12] width 4 height 4
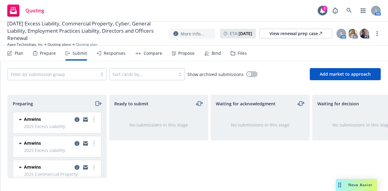
scroll to position [0, 132]
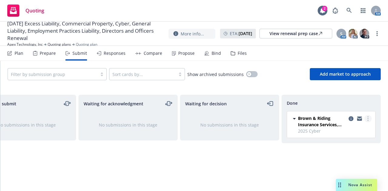
click at [367, 120] on circle "more" at bounding box center [367, 120] width 1 height 1
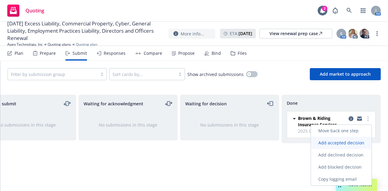
click at [354, 146] on link "Add accepted decision" at bounding box center [341, 143] width 61 height 12
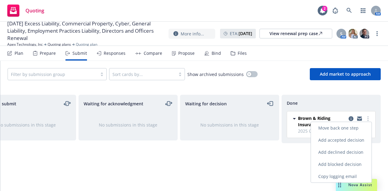
select select "12"
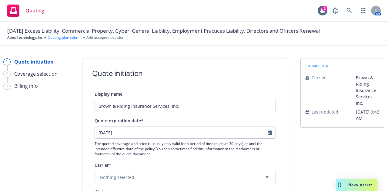
click at [58, 36] on link "Quoting plan submit" at bounding box center [65, 37] width 34 height 5
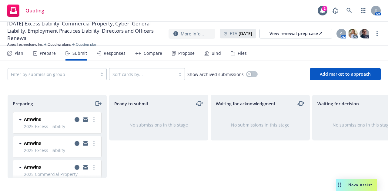
scroll to position [0, 132]
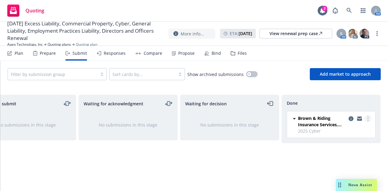
click at [368, 115] on link "more" at bounding box center [367, 118] width 7 height 7
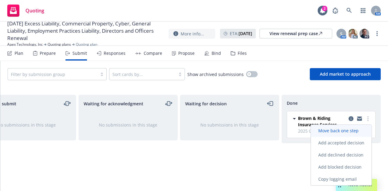
click at [362, 131] on span "Move back one step" at bounding box center [338, 131] width 55 height 6
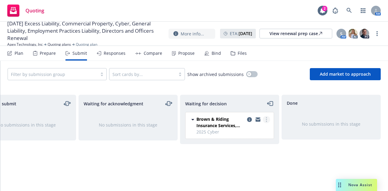
click at [265, 119] on link "more" at bounding box center [266, 119] width 7 height 7
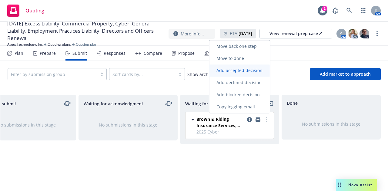
click at [249, 72] on span "Add accepted decision" at bounding box center [239, 71] width 61 height 6
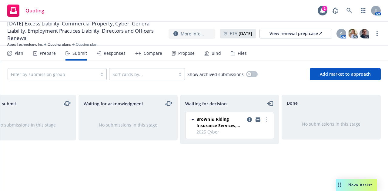
select select "12"
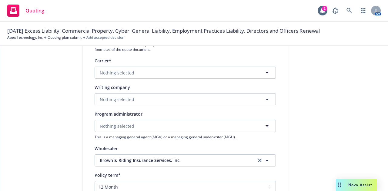
scroll to position [106, 0]
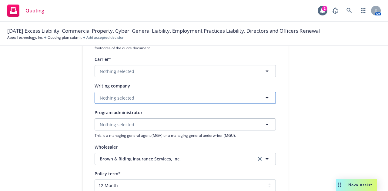
click at [172, 101] on button "Nothing selected" at bounding box center [184, 98] width 181 height 12
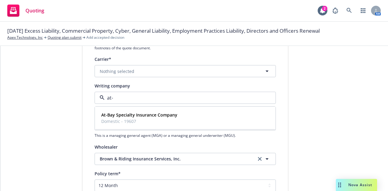
type input "at-b"
click at [167, 118] on span "Domestic - 19607" at bounding box center [139, 121] width 76 height 6
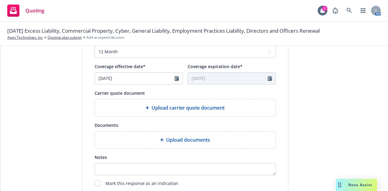
scroll to position [309, 0]
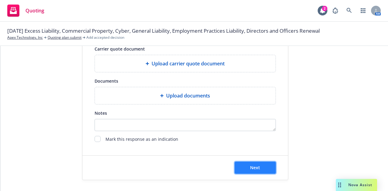
click at [268, 170] on button "Next" at bounding box center [254, 168] width 41 height 12
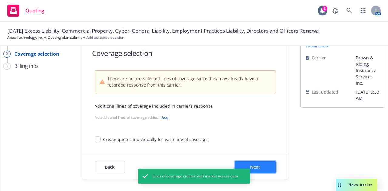
click at [258, 167] on button "Next" at bounding box center [254, 167] width 41 height 12
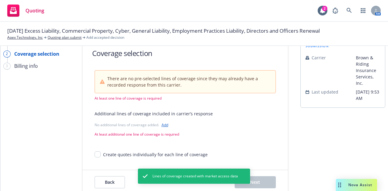
click at [163, 124] on link "Add" at bounding box center [164, 124] width 7 height 5
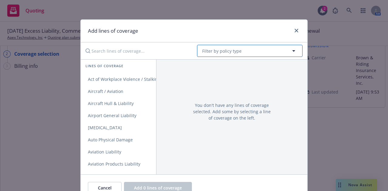
click at [229, 52] on span "Filter by policy type" at bounding box center [221, 51] width 39 height 6
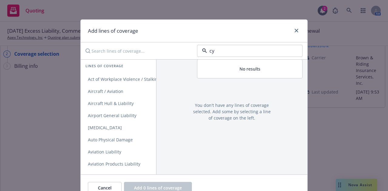
type input "cyb"
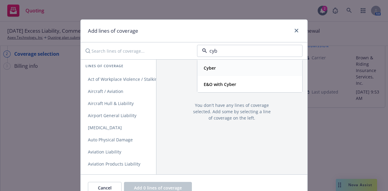
click at [228, 67] on div "Cyber" at bounding box center [249, 68] width 97 height 9
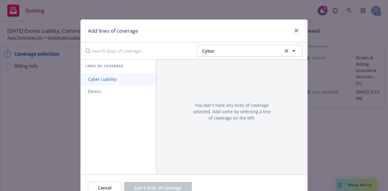
click at [109, 80] on span "Cyber Liability" at bounding box center [102, 79] width 43 height 6
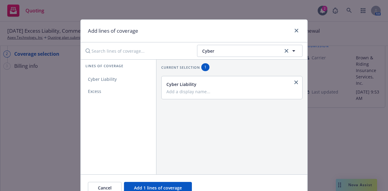
scroll to position [30, 0]
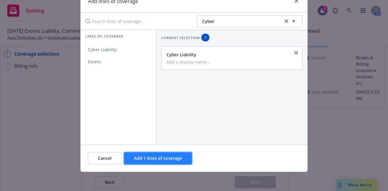
click at [157, 156] on span "Add 1 lines of coverage" at bounding box center [158, 158] width 48 height 6
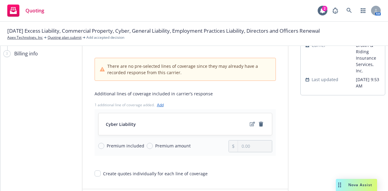
scroll to position [66, 0]
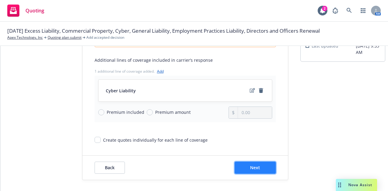
click at [258, 166] on button "Next" at bounding box center [254, 168] width 41 height 12
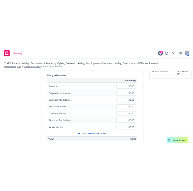
scroll to position [0, 0]
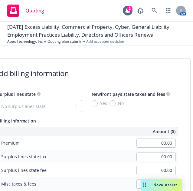
scroll to position [3, 0]
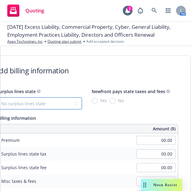
click at [68, 102] on select "No surplus lines state Alaska Alabama Arkansas Arizona California Colorado Conn…" at bounding box center [39, 103] width 85 height 12
select select "CA"
click at [0, 97] on select "No surplus lines state Alaska Alabama Arkansas Arizona California Colorado Conn…" at bounding box center [39, 103] width 85 height 12
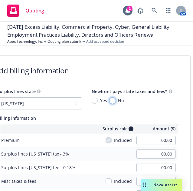
click at [110, 101] on input "No" at bounding box center [113, 100] width 6 height 6
radio input "true"
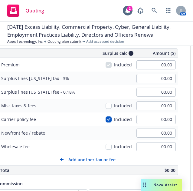
scroll to position [79, 0]
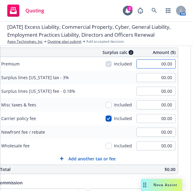
click at [171, 62] on input "00.00" at bounding box center [156, 63] width 39 height 9
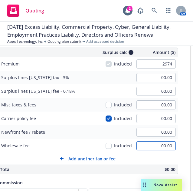
click at [163, 146] on input "00.00" at bounding box center [156, 145] width 39 height 9
type input "2,974.00"
type input "89.22"
type input "5.35"
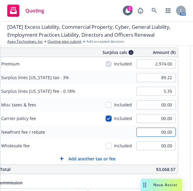
click at [167, 130] on input "00.00" at bounding box center [156, 131] width 39 height 9
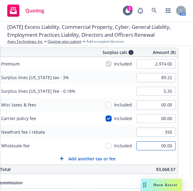
type input "350.00"
click at [166, 144] on input "00.00" at bounding box center [156, 145] width 39 height 9
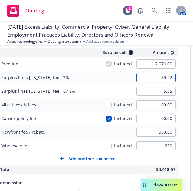
type input "200.00"
click at [160, 78] on input "89.22" at bounding box center [156, 77] width 39 height 9
type input "95.22"
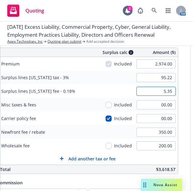
click at [164, 92] on input "5.35" at bounding box center [156, 91] width 39 height 9
type input "5.71"
click at [93, 88] on div "Surplus lines California fee - 0.18% 5.71" at bounding box center [88, 91] width 180 height 14
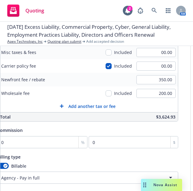
scroll to position [131, 0]
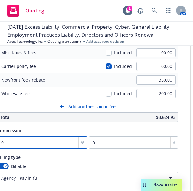
click at [50, 136] on input "0" at bounding box center [42, 142] width 91 height 12
type input "1"
type input "29.74"
type input "12"
type input "356.88"
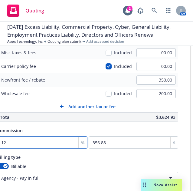
type input "12.5"
type input "371.75"
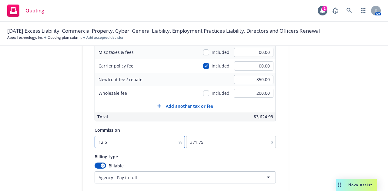
scroll to position [177, 0]
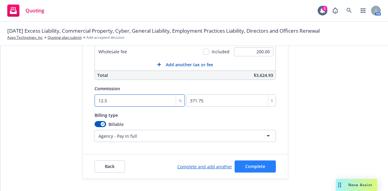
type input "12.5"
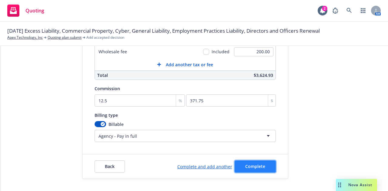
click at [250, 163] on span "Complete" at bounding box center [255, 166] width 20 height 6
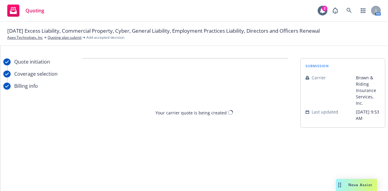
scroll to position [0, 0]
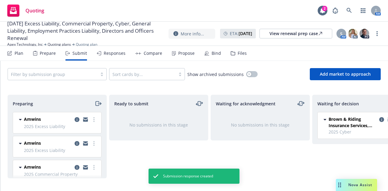
click at [120, 57] on div "Responses" at bounding box center [111, 53] width 29 height 15
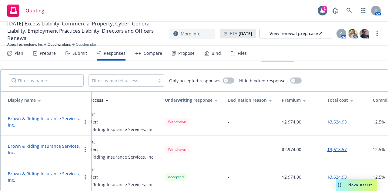
scroll to position [0, 189]
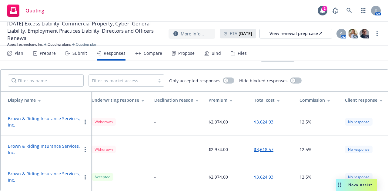
click at [211, 54] on div "Bind" at bounding box center [215, 53] width 9 height 5
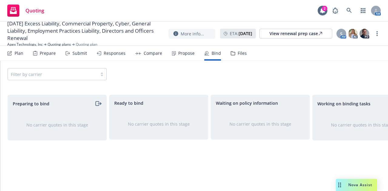
scroll to position [0, 0]
click at [178, 54] on div "Propose" at bounding box center [186, 53] width 16 height 5
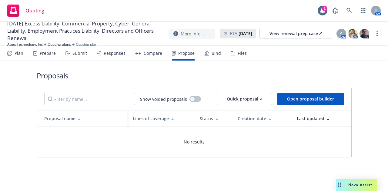
click at [145, 53] on div "Compare" at bounding box center [153, 53] width 18 height 5
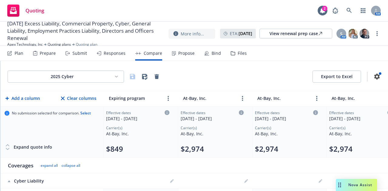
click at [111, 53] on div "Responses" at bounding box center [115, 53] width 22 height 5
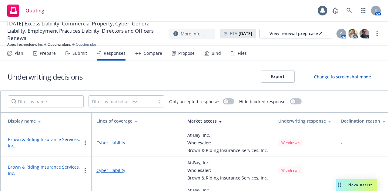
click at [74, 58] on div "Submit" at bounding box center [75, 53] width 21 height 15
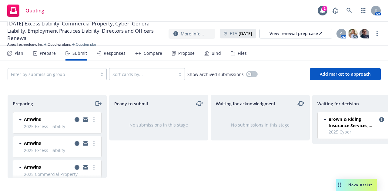
scroll to position [0, 132]
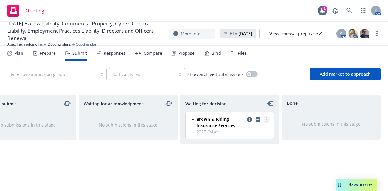
click at [266, 121] on icon "more" at bounding box center [266, 119] width 1 height 5
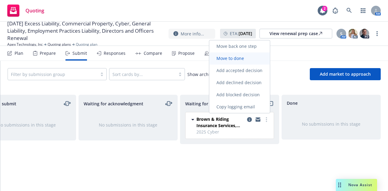
click at [243, 61] on span "Move to done" at bounding box center [230, 58] width 42 height 6
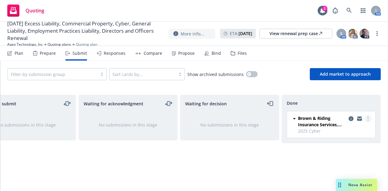
click at [368, 116] on circle "more" at bounding box center [367, 116] width 1 height 1
click at [218, 176] on div "Preparing Amwins 2025 Excess Liability Thursday, April 17, 2025 at 8:17 PM Amwi…" at bounding box center [193, 139] width 387 height 88
click at [183, 56] on div "Propose" at bounding box center [186, 53] width 16 height 5
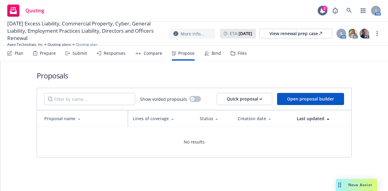
click at [210, 57] on div "Bind" at bounding box center [212, 53] width 17 height 15
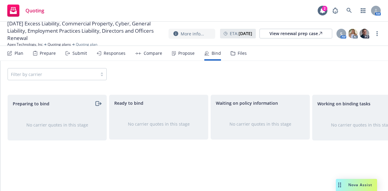
click at [181, 51] on div "Propose" at bounding box center [186, 53] width 16 height 5
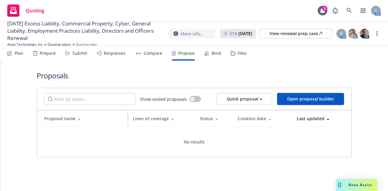
click at [114, 53] on div "Responses" at bounding box center [115, 53] width 22 height 5
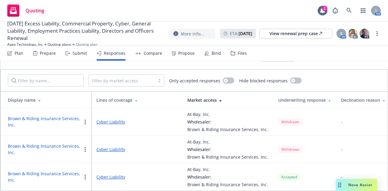
click at [85, 177] on circle "button" at bounding box center [84, 177] width 1 height 1
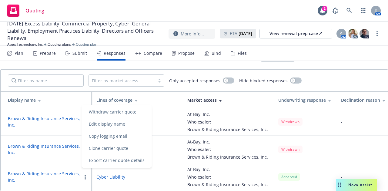
click at [127, 40] on span "09/15/25 Excess Liability, Commercial Property, Cyber, General Liability, Emplo…" at bounding box center [85, 31] width 156 height 22
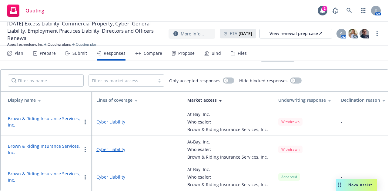
click at [72, 54] on div "Submit" at bounding box center [79, 53] width 15 height 5
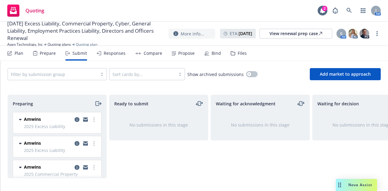
click at [115, 53] on div "Responses" at bounding box center [115, 53] width 22 height 5
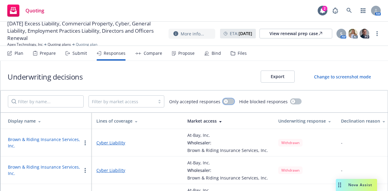
click at [229, 103] on button "button" at bounding box center [229, 101] width 12 height 6
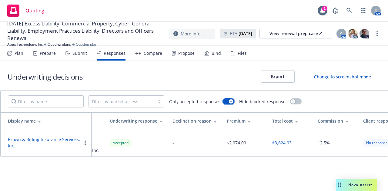
scroll to position [0, 184]
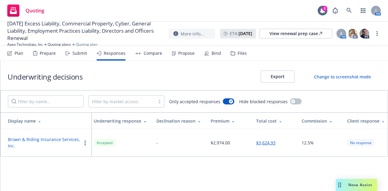
click at [85, 143] on circle "button" at bounding box center [84, 142] width 1 height 1
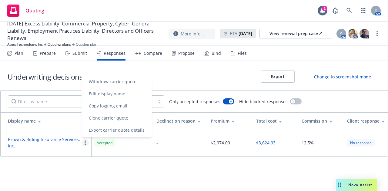
click at [85, 143] on circle "button" at bounding box center [84, 142] width 1 height 1
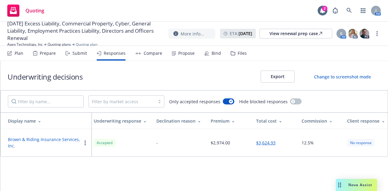
click at [85, 143] on circle "button" at bounding box center [84, 142] width 1 height 1
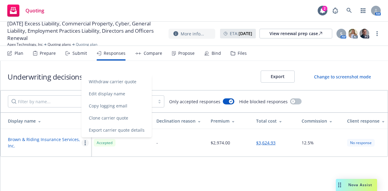
click at [358, 142] on div "No response" at bounding box center [361, 143] width 28 height 8
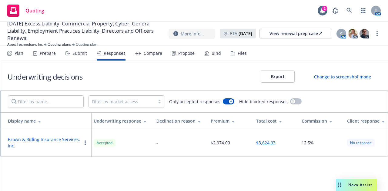
click at [386, 120] on th "Client response" at bounding box center [366, 121] width 48 height 16
click at [381, 121] on icon at bounding box center [382, 122] width 2 height 2
click at [381, 121] on icon at bounding box center [382, 121] width 3 height 5
click at [77, 55] on div "Submit" at bounding box center [79, 53] width 15 height 5
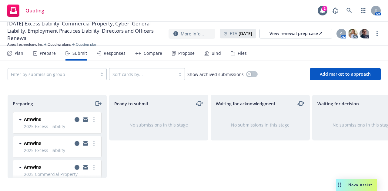
scroll to position [0, 132]
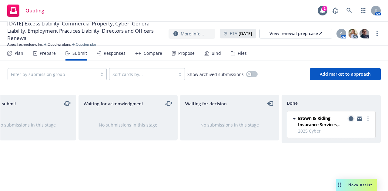
click at [348, 118] on link "copy logging email" at bounding box center [350, 118] width 7 height 7
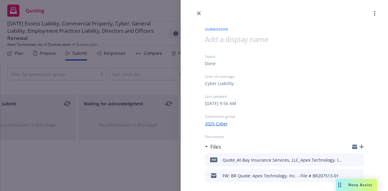
click at [220, 125] on link "2025 Cyber" at bounding box center [216, 124] width 23 height 6
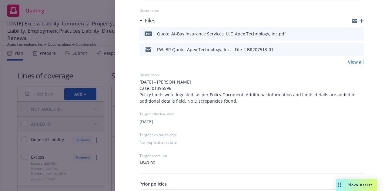
scroll to position [113, 0]
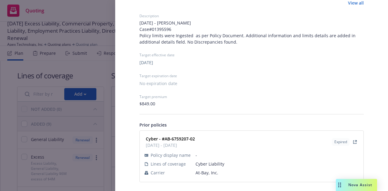
click at [312, 114] on hr at bounding box center [251, 114] width 224 height 0
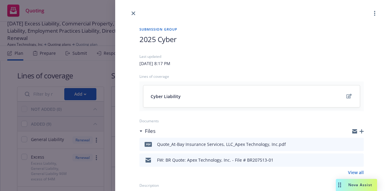
scroll to position [1, 0]
click at [372, 14] on link "more" at bounding box center [374, 12] width 7 height 7
click at [256, 45] on div "2025 Cyber" at bounding box center [251, 44] width 224 height 20
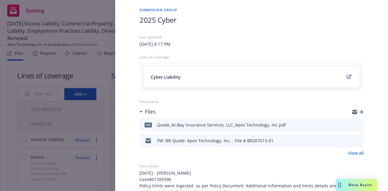
scroll to position [0, 0]
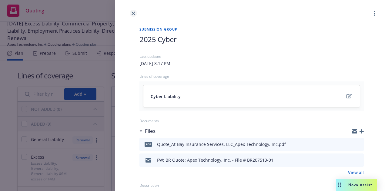
click at [133, 14] on icon "close" at bounding box center [133, 14] width 4 height 4
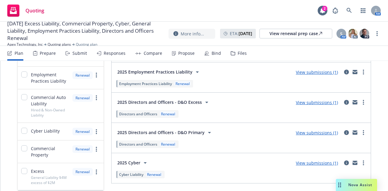
scroll to position [190, 0]
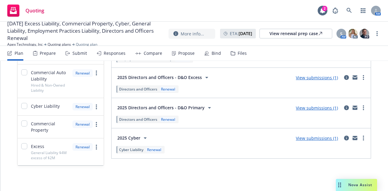
click at [142, 136] on icon at bounding box center [144, 137] width 7 height 7
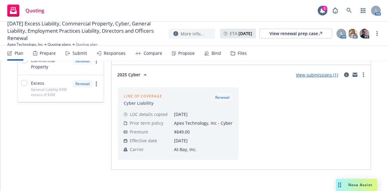
scroll to position [254, 0]
click at [144, 74] on icon at bounding box center [144, 74] width 7 height 7
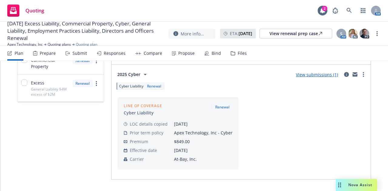
scroll to position [190, 0]
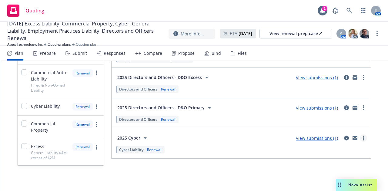
click at [359, 137] on link "more" at bounding box center [362, 137] width 7 height 7
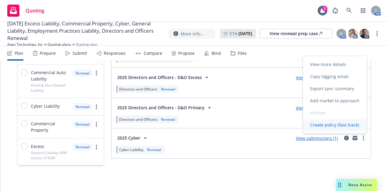
click at [328, 126] on span "Create policy (fast track)" at bounding box center [333, 125] width 63 height 6
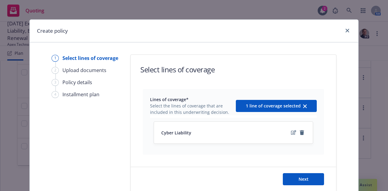
scroll to position [33, 0]
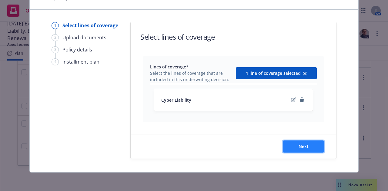
click at [302, 149] on button "Next" at bounding box center [302, 146] width 41 height 12
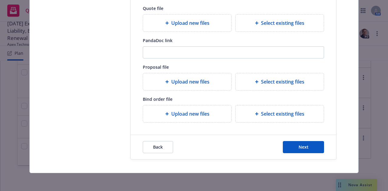
scroll to position [0, 0]
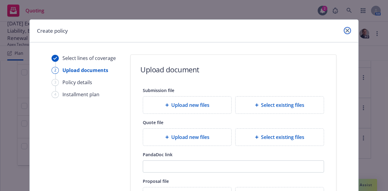
click at [343, 34] on link "close" at bounding box center [346, 30] width 7 height 7
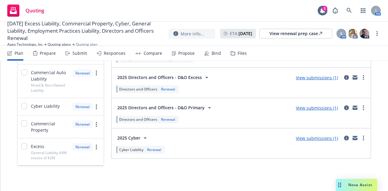
click at [180, 171] on div "Lines of coverage Add NOT ADDED (0) ADDED (9) General Liability Renewal Excess …" at bounding box center [193, 22] width 353 height 305
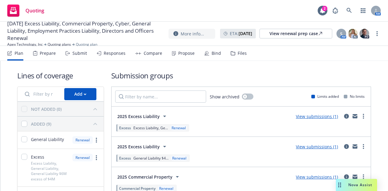
scroll to position [190, 0]
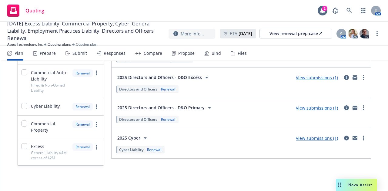
click at [80, 57] on div "Submit" at bounding box center [75, 53] width 21 height 15
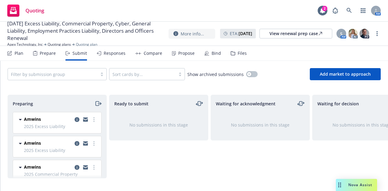
click at [279, 109] on div "Waiting for acknowledgment" at bounding box center [260, 103] width 98 height 17
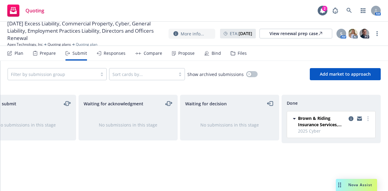
click at [112, 54] on div "Responses" at bounding box center [115, 53] width 22 height 5
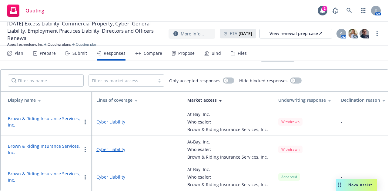
scroll to position [24, 0]
click at [153, 48] on div "Compare" at bounding box center [148, 53] width 27 height 15
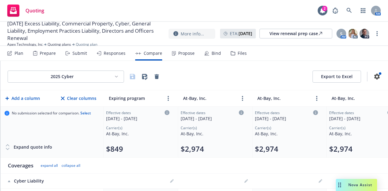
click at [187, 52] on div "Propose" at bounding box center [186, 53] width 16 height 5
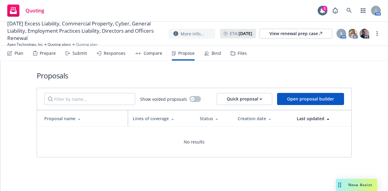
click at [208, 53] on div "Bind" at bounding box center [212, 53] width 17 height 15
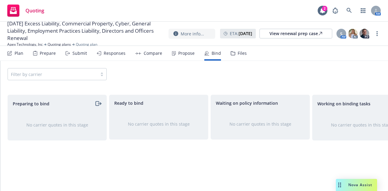
scroll to position [0, 0]
click at [77, 53] on div "Submit" at bounding box center [79, 53] width 15 height 5
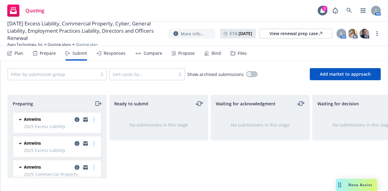
scroll to position [0, 132]
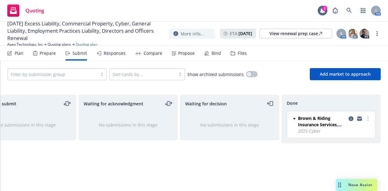
click at [117, 55] on div "Responses" at bounding box center [115, 53] width 22 height 5
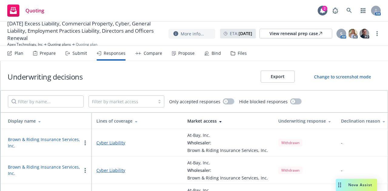
click at [153, 56] on div "Compare" at bounding box center [153, 53] width 18 height 5
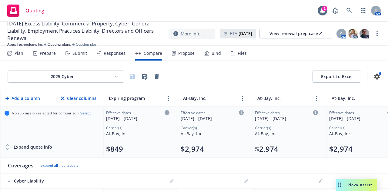
click at [116, 52] on div "Responses" at bounding box center [115, 53] width 22 height 5
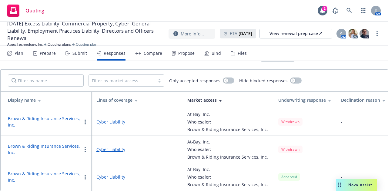
scroll to position [25, 0]
click at [65, 49] on div "Submit" at bounding box center [75, 53] width 21 height 15
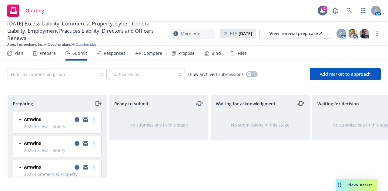
click at [50, 58] on div "Prepare" at bounding box center [44, 53] width 23 height 15
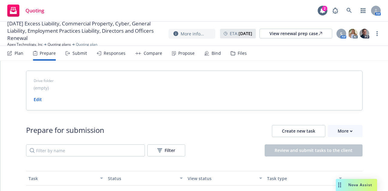
scroll to position [1, 0]
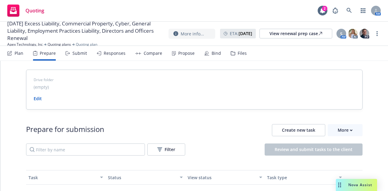
click at [14, 54] on div "Plan" at bounding box center [15, 53] width 16 height 15
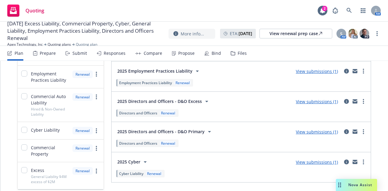
scroll to position [190, 0]
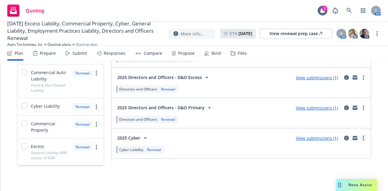
click at [359, 134] on link "more" at bounding box center [362, 137] width 7 height 7
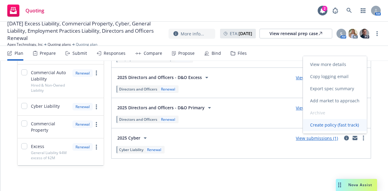
click at [355, 126] on span "Create policy (fast track)" at bounding box center [333, 125] width 63 height 6
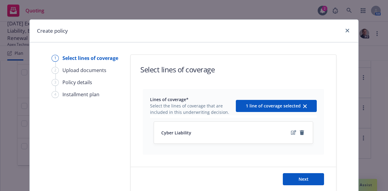
scroll to position [33, 0]
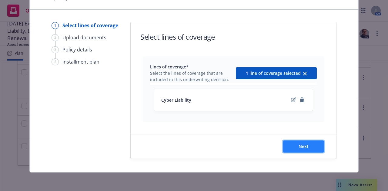
click at [299, 144] on span "Next" at bounding box center [303, 147] width 10 height 6
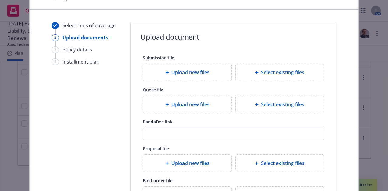
click at [182, 106] on span "Upload new files" at bounding box center [190, 104] width 38 height 7
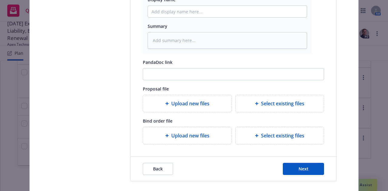
scroll to position [202, 0]
click at [173, 139] on div "Upload new files" at bounding box center [187, 135] width 88 height 17
type textarea "x"
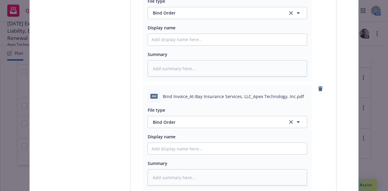
scroll to position [378, 0]
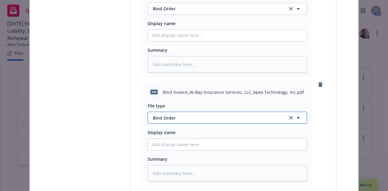
click at [182, 117] on span "Bind Order" at bounding box center [216, 118] width 127 height 6
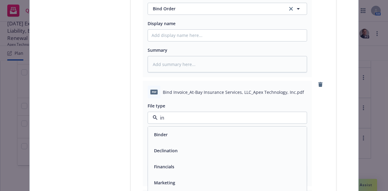
type input "inv"
click at [195, 155] on div "Invoice - Third Party" at bounding box center [227, 151] width 159 height 16
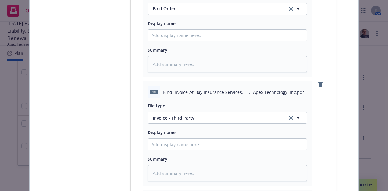
type textarea "x"
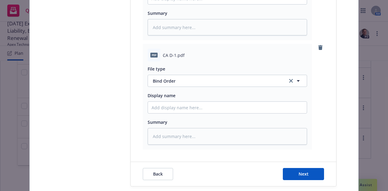
scroll to position [527, 0]
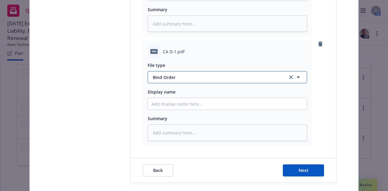
click at [184, 75] on span "Bind Order" at bounding box center [216, 77] width 127 height 6
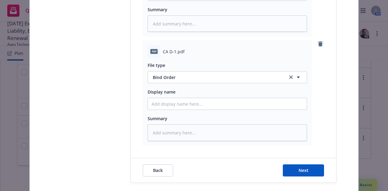
click at [318, 41] on icon "remove" at bounding box center [320, 43] width 5 height 5
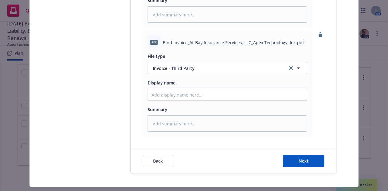
scroll to position [428, 0]
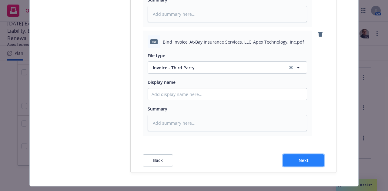
click at [299, 163] on button "Next" at bounding box center [302, 160] width 41 height 12
type textarea "x"
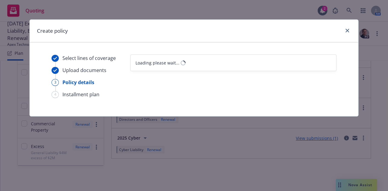
select select "12"
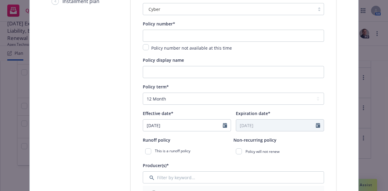
scroll to position [48, 0]
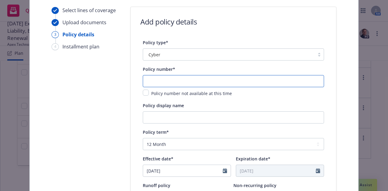
click at [170, 81] on input "text" at bounding box center [233, 81] width 181 height 12
paste input "AB-6759207-03"
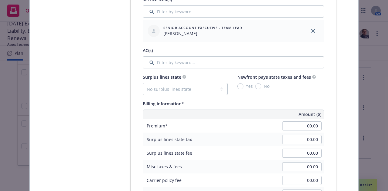
scroll to position [310, 0]
type input "AB-6759207-03"
click at [190, 87] on select "No surplus lines state Alaska Alabama Arkansas Arizona California Colorado Conn…" at bounding box center [185, 89] width 85 height 12
select select "CA"
click at [143, 83] on select "No surplus lines state Alaska Alabama Arkansas Arizona California Colorado Conn…" at bounding box center [185, 89] width 85 height 12
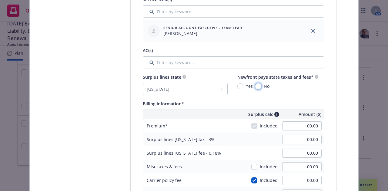
click at [255, 86] on input "No" at bounding box center [258, 86] width 6 height 6
radio input "true"
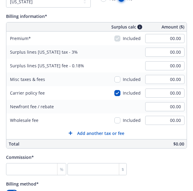
scroll to position [398, 115]
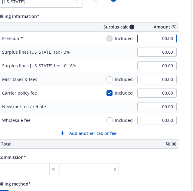
click at [169, 39] on input "00.00" at bounding box center [156, 38] width 39 height 9
type input "2,974.00"
type input "89.22"
type input "5.35"
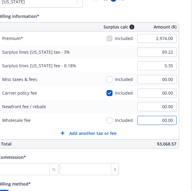
click at [165, 119] on input "00.00" at bounding box center [156, 120] width 39 height 9
type input "200.00"
click at [169, 105] on input "00.00" at bounding box center [156, 106] width 39 height 9
type input "350.00"
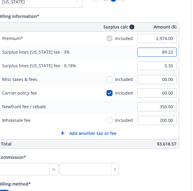
click at [171, 51] on input "89.22" at bounding box center [156, 52] width 39 height 9
type input "95.22"
click at [172, 66] on input "5.35" at bounding box center [156, 65] width 39 height 9
type input "5.71"
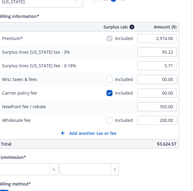
click at [183, 85] on div "Policy type* Cyber Policy number* AB-6759207-03 Policy number not available at …" at bounding box center [88, 73] width 205 height 768
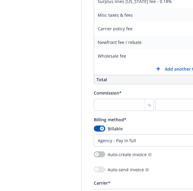
scroll to position [462, 19]
click at [105, 107] on input "number" at bounding box center [124, 105] width 60 height 12
type input "1"
type input "29.74"
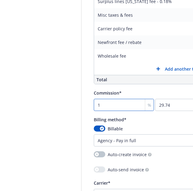
type input "12"
type input "356.88"
type input "12.5"
type input "371.75"
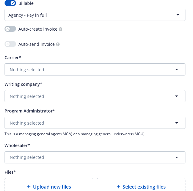
scroll to position [587, 109]
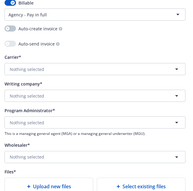
type input "12.5"
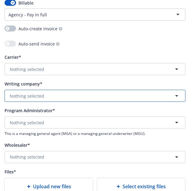
click at [116, 98] on button "Nothing selected" at bounding box center [95, 96] width 181 height 12
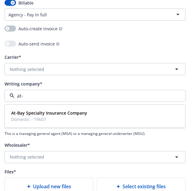
type input "at-b"
click at [111, 114] on div "At-Bay Specialty Insurance Company Domestic - 19607" at bounding box center [95, 115] width 173 height 15
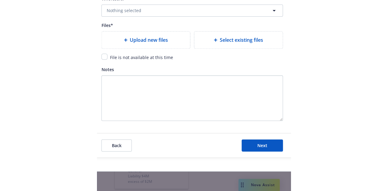
scroll to position [760, 109]
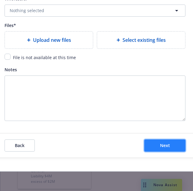
click at [164, 145] on span "Next" at bounding box center [165, 145] width 10 height 6
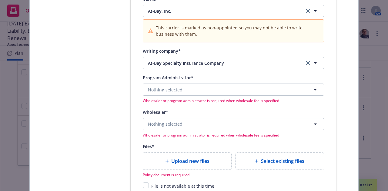
scroll to position [646, 0]
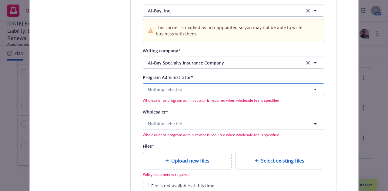
click at [165, 88] on span "Nothing selected" at bounding box center [165, 89] width 35 height 6
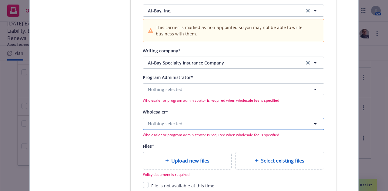
click at [214, 122] on button "Nothing selected" at bounding box center [233, 124] width 181 height 12
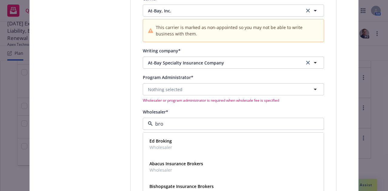
type input "brow"
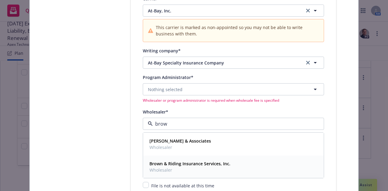
click at [209, 162] on strong "Brown & Riding Insurance Services, Inc." at bounding box center [189, 164] width 81 height 6
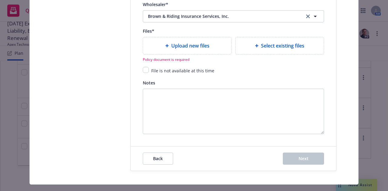
scroll to position [754, 0]
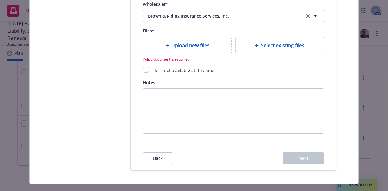
click at [176, 45] on span "Upload new files" at bounding box center [190, 45] width 38 height 7
type textarea "x"
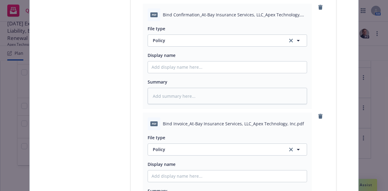
scroll to position [805, 0]
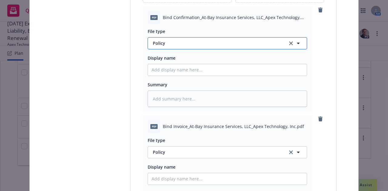
click at [214, 42] on span "Policy" at bounding box center [216, 43] width 127 height 6
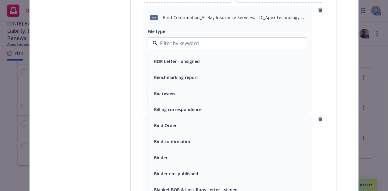
scroll to position [256, 0]
click at [182, 151] on div "Binder" at bounding box center [227, 158] width 159 height 16
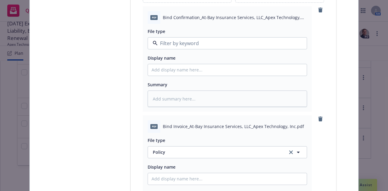
type textarea "x"
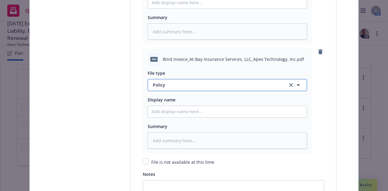
click at [164, 87] on span "Policy" at bounding box center [216, 85] width 127 height 6
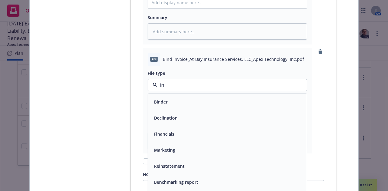
type input "inv"
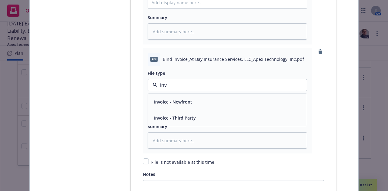
click at [186, 116] on span "Invoice - Third Party" at bounding box center [175, 118] width 42 height 6
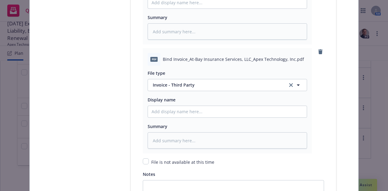
scroll to position [975, 0]
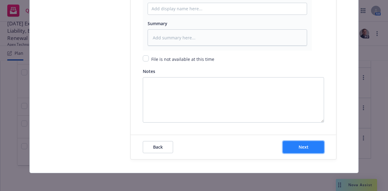
click at [299, 147] on span "Next" at bounding box center [303, 147] width 10 height 6
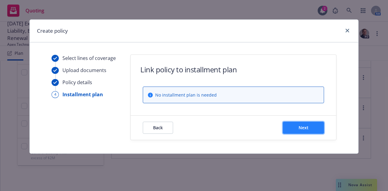
click at [299, 133] on button "Next" at bounding box center [302, 128] width 41 height 12
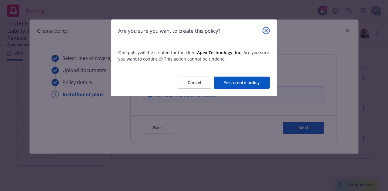
click at [266, 28] on link "close" at bounding box center [265, 30] width 7 height 7
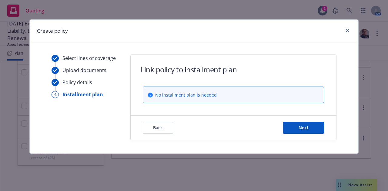
click at [157, 121] on div "Back Next" at bounding box center [232, 128] width 205 height 24
click at [153, 129] on span "Back" at bounding box center [158, 128] width 10 height 6
type textarea "x"
select select "12"
select select "CA"
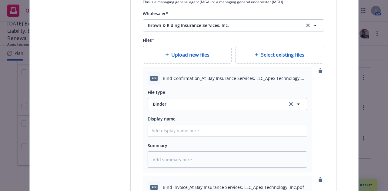
scroll to position [747, 0]
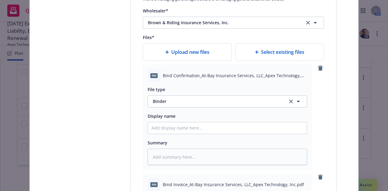
click at [318, 64] on link "remove" at bounding box center [319, 67] width 7 height 7
type textarea "x"
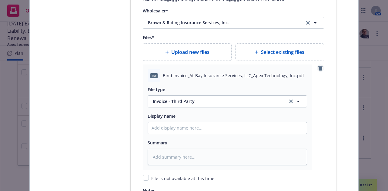
click at [318, 64] on link "remove" at bounding box center [319, 67] width 7 height 7
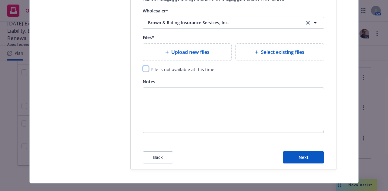
click at [143, 70] on input "checkbox" at bounding box center [146, 69] width 6 height 6
checkbox input "true"
click at [299, 154] on span "Next" at bounding box center [303, 157] width 10 height 6
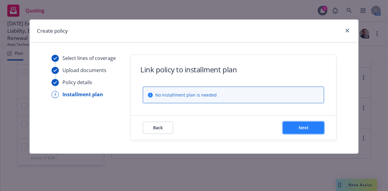
click at [294, 126] on button "Next" at bounding box center [302, 128] width 41 height 12
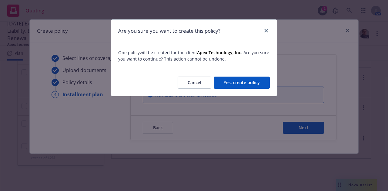
click at [248, 83] on button "Yes, create policy" at bounding box center [241, 83] width 56 height 12
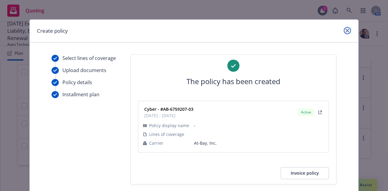
click at [345, 32] on link "close" at bounding box center [346, 30] width 7 height 7
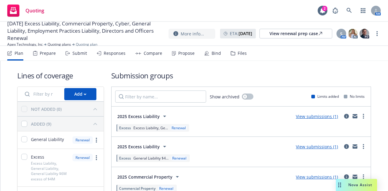
click at [164, 115] on icon at bounding box center [164, 116] width 7 height 7
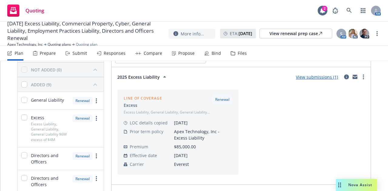
scroll to position [46, 0]
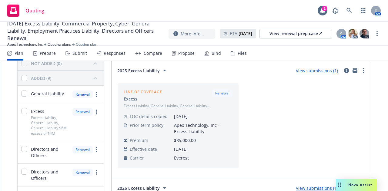
click at [161, 70] on icon at bounding box center [164, 70] width 7 height 7
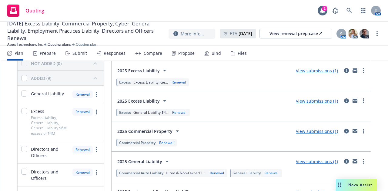
click at [162, 98] on icon at bounding box center [164, 100] width 7 height 7
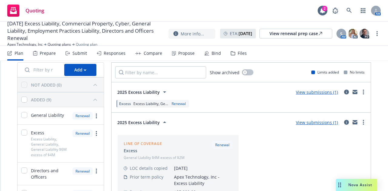
scroll to position [25, 0]
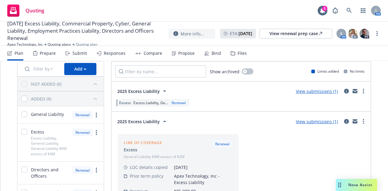
click at [161, 122] on icon at bounding box center [164, 121] width 7 height 7
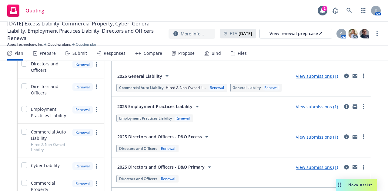
scroll to position [132, 0]
click at [199, 137] on div "2025 Directors and Officers - D&O Excess" at bounding box center [163, 136] width 93 height 7
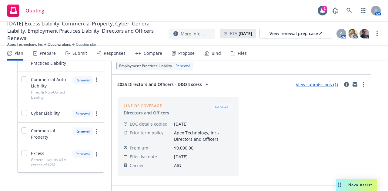
scroll to position [184, 0]
click at [191, 81] on span "2025 Directors and Officers - D&O Excess" at bounding box center [159, 84] width 84 height 6
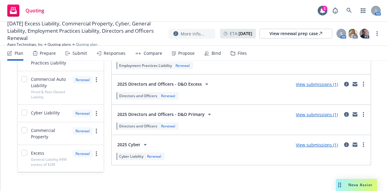
click at [206, 111] on icon at bounding box center [209, 114] width 7 height 7
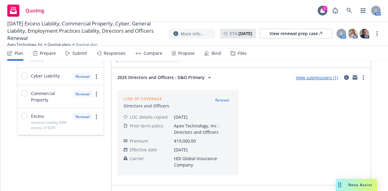
scroll to position [229, 0]
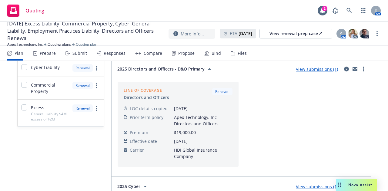
click at [208, 68] on icon at bounding box center [209, 69] width 3 height 2
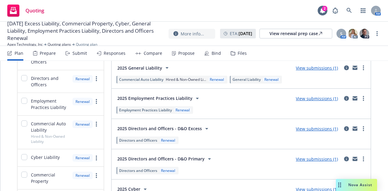
scroll to position [104, 0]
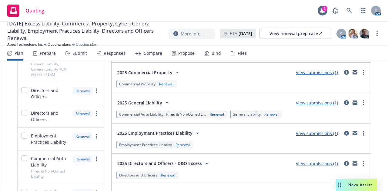
click at [193, 130] on icon at bounding box center [196, 133] width 7 height 7
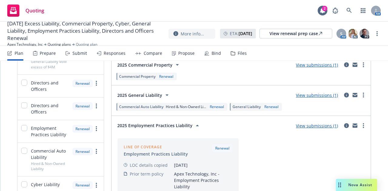
scroll to position [115, 0]
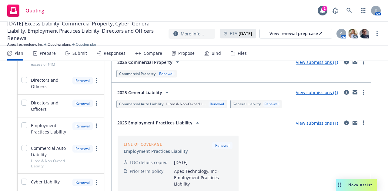
click at [193, 119] on icon at bounding box center [196, 122] width 7 height 7
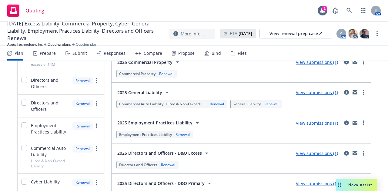
click at [163, 92] on icon at bounding box center [166, 92] width 7 height 7
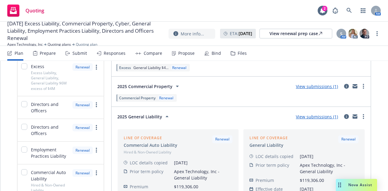
scroll to position [91, 0]
click at [164, 112] on icon at bounding box center [166, 115] width 7 height 7
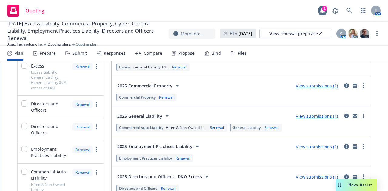
scroll to position [190, 0]
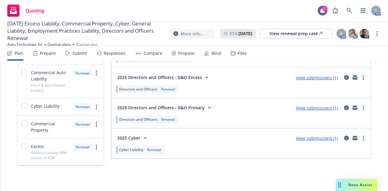
click at [206, 104] on icon at bounding box center [209, 107] width 7 height 7
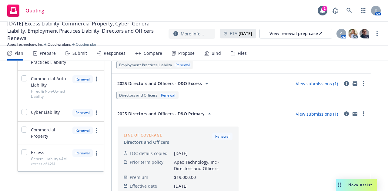
scroll to position [185, 0]
click at [203, 111] on div "2025 Directors and Officers - D&O Primary" at bounding box center [165, 113] width 96 height 7
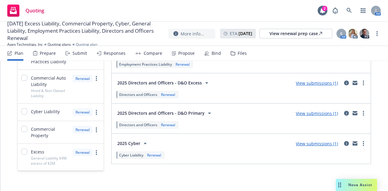
click at [203, 80] on icon at bounding box center [206, 82] width 7 height 7
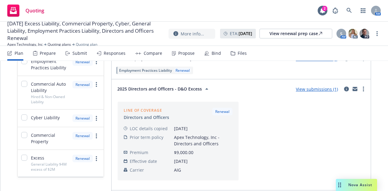
scroll to position [171, 0]
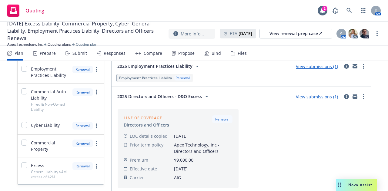
click at [203, 94] on icon at bounding box center [206, 96] width 7 height 7
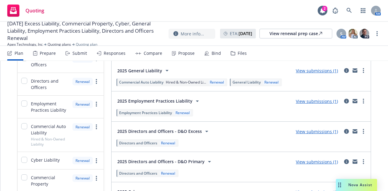
scroll to position [136, 0]
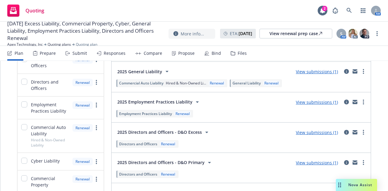
click at [194, 101] on icon at bounding box center [196, 101] width 7 height 7
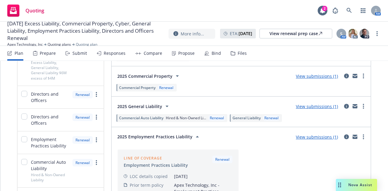
scroll to position [99, 0]
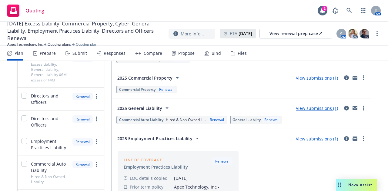
click at [193, 135] on icon at bounding box center [196, 138] width 7 height 7
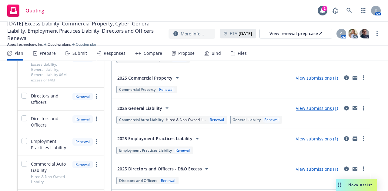
click at [164, 106] on icon at bounding box center [166, 107] width 7 height 7
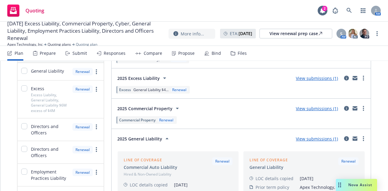
scroll to position [68, 0]
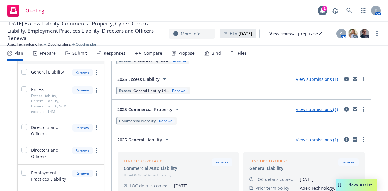
click at [164, 140] on icon at bounding box center [166, 139] width 7 height 7
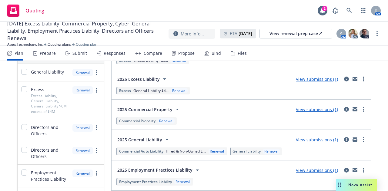
click at [176, 110] on icon at bounding box center [176, 109] width 7 height 7
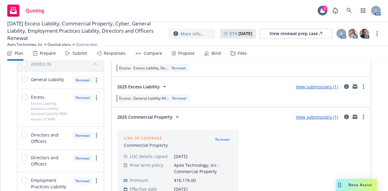
scroll to position [59, 0]
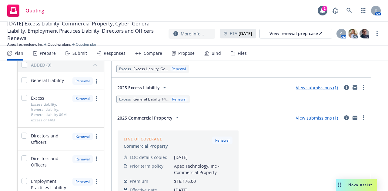
click at [176, 117] on icon at bounding box center [177, 118] width 3 height 2
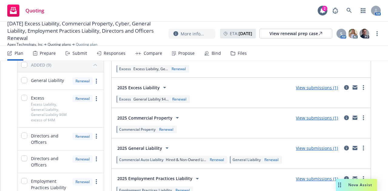
click at [162, 86] on icon at bounding box center [164, 87] width 7 height 7
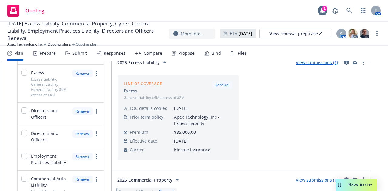
scroll to position [38, 0]
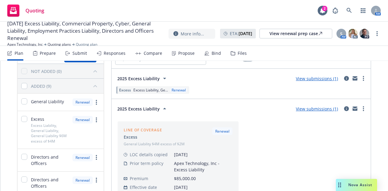
click at [155, 101] on div "2025 Excess Liability View submissions (1) Excess General Liability $4... Renew…" at bounding box center [240, 109] width 259 height 20
click at [157, 109] on div "2025 Excess Liability" at bounding box center [142, 108] width 51 height 7
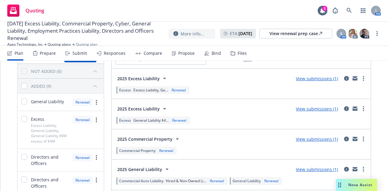
click at [163, 78] on icon at bounding box center [164, 78] width 7 height 7
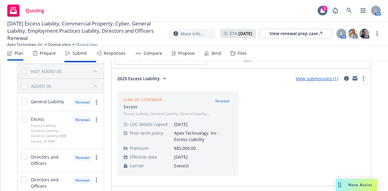
click at [161, 81] on icon at bounding box center [164, 78] width 7 height 7
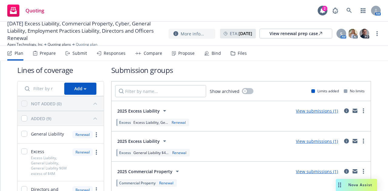
scroll to position [5, 0]
click at [162, 112] on icon at bounding box center [164, 110] width 7 height 7
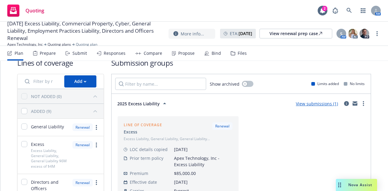
scroll to position [13, 0]
click at [161, 102] on icon at bounding box center [164, 103] width 7 height 7
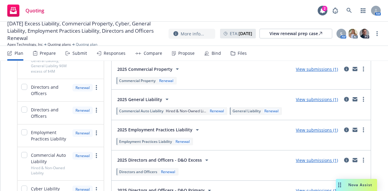
scroll to position [109, 0]
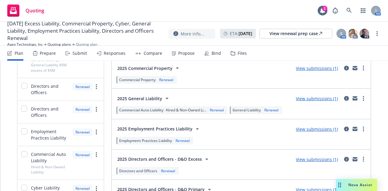
click at [156, 93] on button "2025 General Liability" at bounding box center [144, 98] width 58 height 12
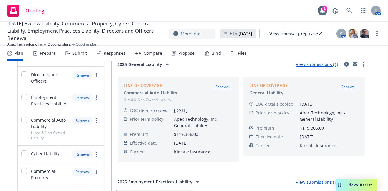
scroll to position [138, 0]
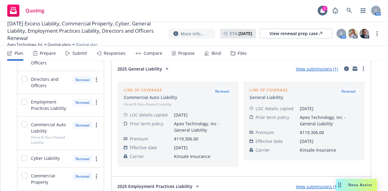
click at [163, 67] on icon at bounding box center [166, 68] width 7 height 7
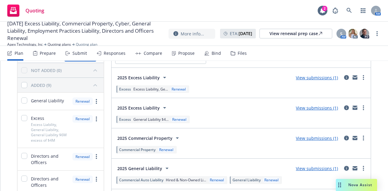
scroll to position [33, 0]
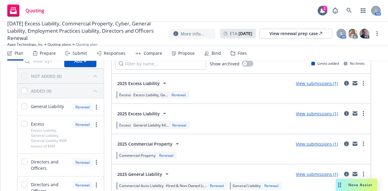
click at [148, 113] on span "2025 Excess Liability" at bounding box center [138, 114] width 42 height 6
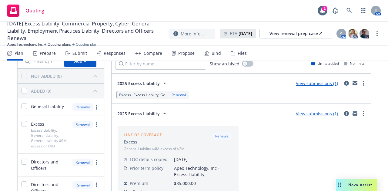
click at [148, 113] on span "2025 Excess Liability" at bounding box center [138, 114] width 42 height 6
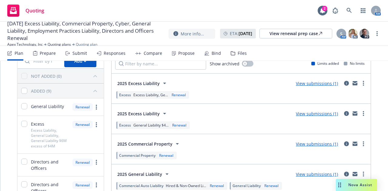
click at [148, 113] on span "2025 Excess Liability" at bounding box center [138, 114] width 42 height 6
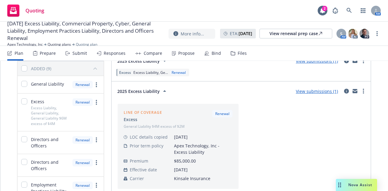
scroll to position [54, 0]
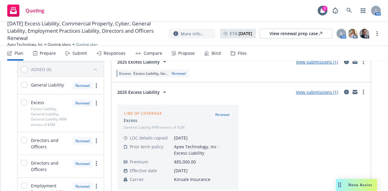
click at [157, 90] on div "2025 Excess Liability" at bounding box center [142, 91] width 51 height 7
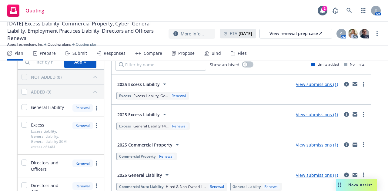
scroll to position [32, 0]
click at [157, 83] on div "2025 Excess Liability" at bounding box center [142, 84] width 51 height 7
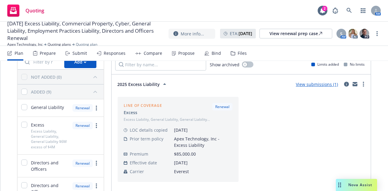
click at [145, 78] on button "2025 Excess Liability" at bounding box center [142, 84] width 55 height 12
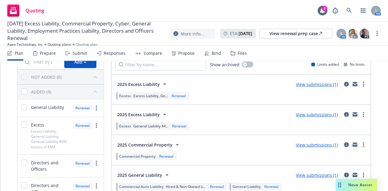
scroll to position [0, 0]
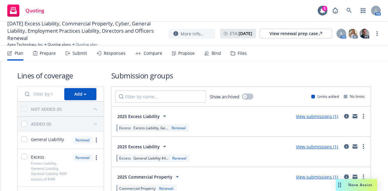
click at [163, 117] on icon at bounding box center [164, 116] width 7 height 7
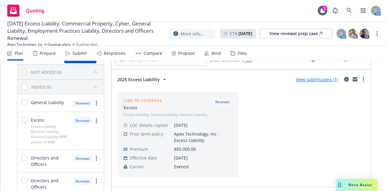
scroll to position [37, 0]
click at [161, 77] on icon at bounding box center [164, 78] width 7 height 7
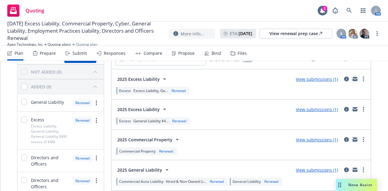
click at [161, 107] on icon at bounding box center [164, 109] width 7 height 7
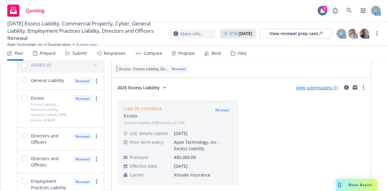
scroll to position [59, 0]
click at [161, 88] on icon at bounding box center [164, 87] width 7 height 7
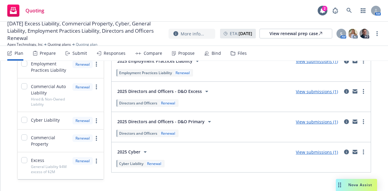
scroll to position [177, 0]
click at [199, 88] on div "2025 Directors and Officers - D&O Excess" at bounding box center [163, 91] width 93 height 7
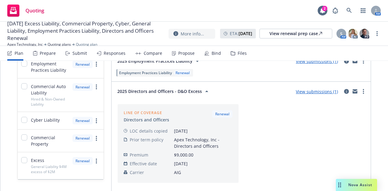
click at [198, 89] on span "2025 Directors and Officers - D&O Excess" at bounding box center [159, 91] width 84 height 6
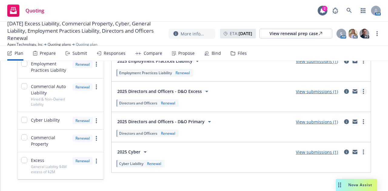
click at [362, 91] on circle "more" at bounding box center [362, 91] width 1 height 1
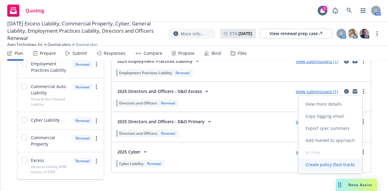
click at [343, 166] on span "Create policy (fast track)" at bounding box center [329, 165] width 63 height 6
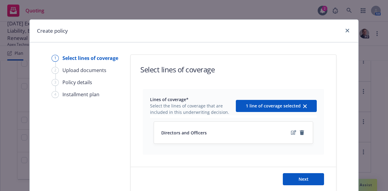
scroll to position [33, 0]
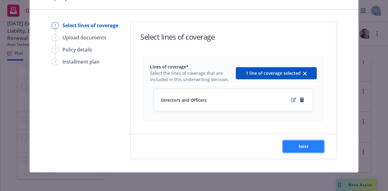
click at [296, 144] on button "Next" at bounding box center [302, 146] width 41 height 12
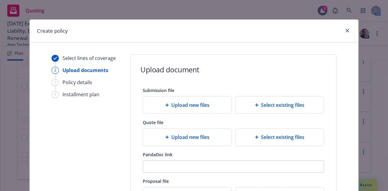
scroll to position [114, 0]
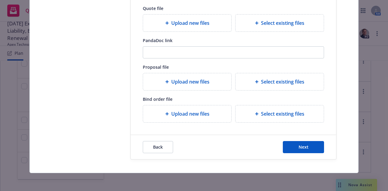
click at [171, 116] on span "Upload new files" at bounding box center [190, 113] width 38 height 7
type textarea "x"
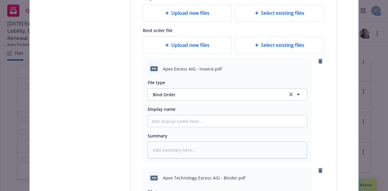
scroll to position [183, 0]
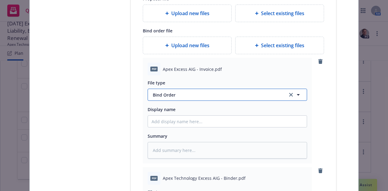
click at [177, 97] on span "Bind Order" at bounding box center [216, 95] width 127 height 6
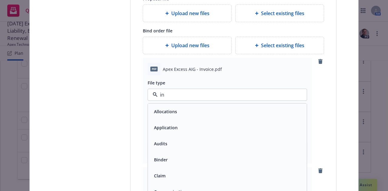
type input "inv"
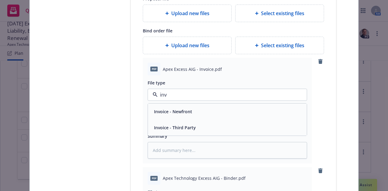
click at [182, 121] on div "Invoice - Third Party" at bounding box center [227, 128] width 159 height 16
type textarea "x"
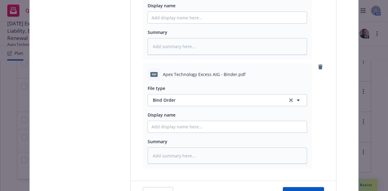
scroll to position [289, 0]
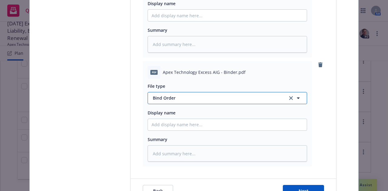
click at [242, 96] on span "Bind Order" at bounding box center [216, 98] width 127 height 6
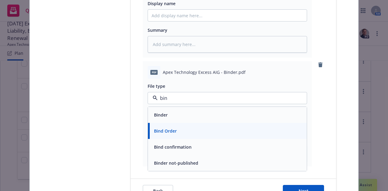
type input "bind"
click at [172, 111] on div "Binder" at bounding box center [226, 115] width 151 height 9
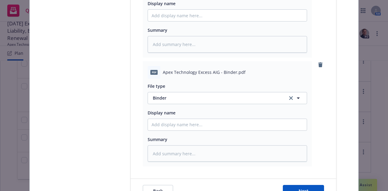
scroll to position [332, 0]
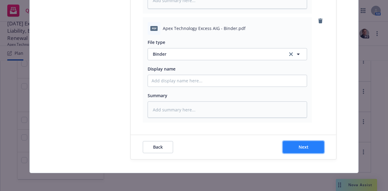
click at [318, 146] on button "Next" at bounding box center [302, 147] width 41 height 12
type textarea "x"
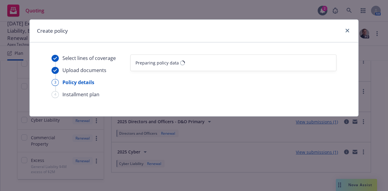
select select "12"
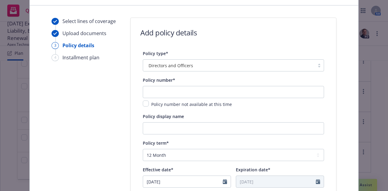
scroll to position [35, 0]
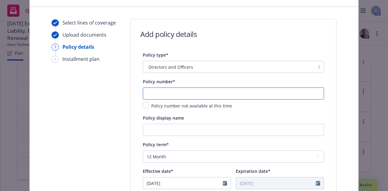
click at [160, 93] on input "text" at bounding box center [233, 94] width 181 height 12
paste input "PDX9000189"
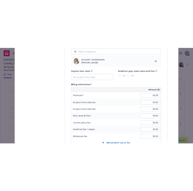
scroll to position [365, 0]
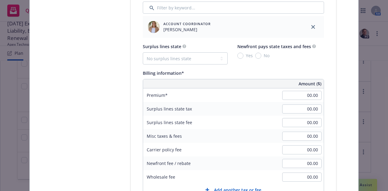
type input "PDX9000189"
click at [78, 101] on div "Select lines of coverage Upload documents 3 Policy details 4 Installment plan" at bounding box center [84, 120] width 67 height 861
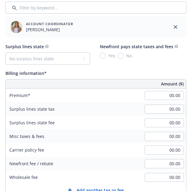
scroll to position [365, 107]
click at [177, 95] on input "00.00" at bounding box center [164, 95] width 39 height 9
type input "9,000.00"
click at [73, 74] on div "Billing information*" at bounding box center [96, 72] width 181 height 7
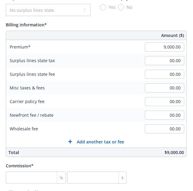
scroll to position [416, 107]
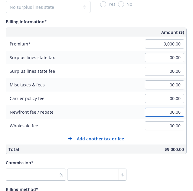
click at [178, 111] on input "00.00" at bounding box center [164, 111] width 39 height 9
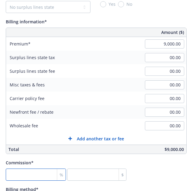
click at [24, 178] on input "number" at bounding box center [36, 174] width 60 height 12
type input "1"
type input "90"
type input "12"
type input "1080"
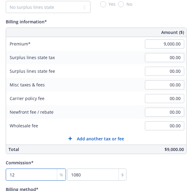
type input "12"
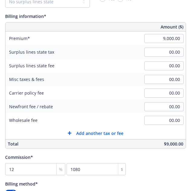
scroll to position [422, 108]
click at [179, 118] on input "00.00" at bounding box center [164, 120] width 39 height 9
type input "250.00"
click at [119, 121] on div "Wholesale fee 250.00" at bounding box center [96, 120] width 180 height 14
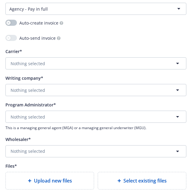
scroll to position [617, 108]
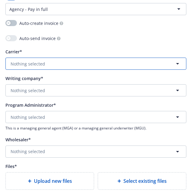
click at [90, 64] on button "Nothing selected" at bounding box center [95, 64] width 181 height 12
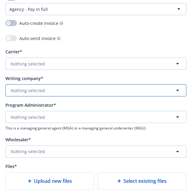
click at [106, 94] on button "Nothing selected" at bounding box center [95, 90] width 181 height 12
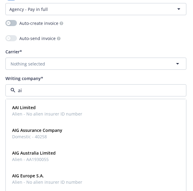
type input "aig"
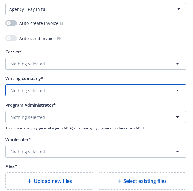
click at [76, 94] on button "Nothing selected" at bounding box center [95, 90] width 181 height 12
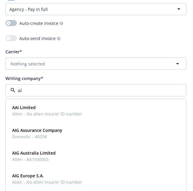
type input "aig"
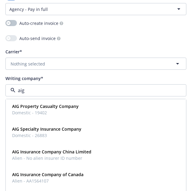
scroll to position [76, 0]
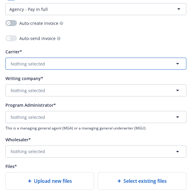
click at [100, 61] on button "Nothing selected" at bounding box center [95, 64] width 181 height 12
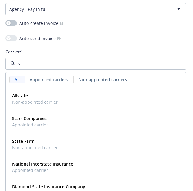
type input "s"
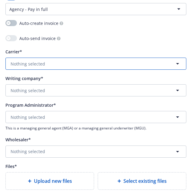
click at [51, 63] on button "Nothing selected" at bounding box center [95, 64] width 181 height 12
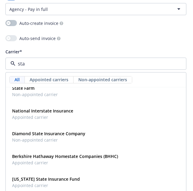
scroll to position [0, 0]
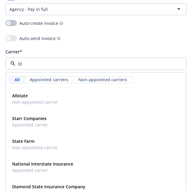
type input "s"
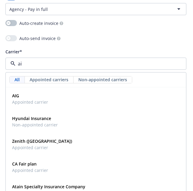
type input "aig"
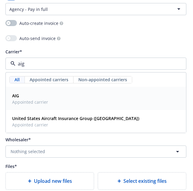
click at [78, 102] on div "AIG Appointed carrier" at bounding box center [96, 98] width 173 height 15
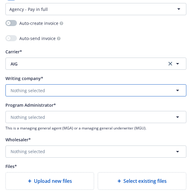
click at [57, 89] on button "Nothing selected" at bounding box center [95, 90] width 181 height 12
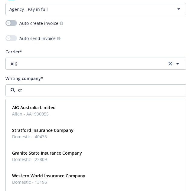
type input "s"
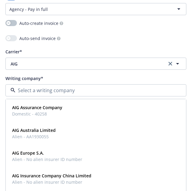
click at [162, 39] on div "Auto-send invoice" at bounding box center [95, 39] width 181 height 8
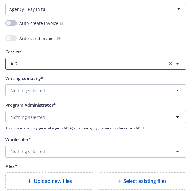
click at [51, 61] on span "AIG" at bounding box center [84, 64] width 147 height 6
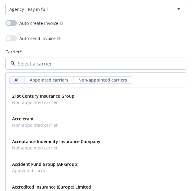
click at [51, 61] on input at bounding box center [94, 63] width 159 height 7
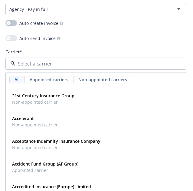
paste input "Stratford Insurance Company"
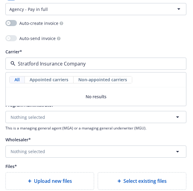
type input "Stratford Insurance Company"
click at [83, 109] on div "Program Administrator* Nothing selected This is a managing general agent (MGA) …" at bounding box center [95, 115] width 181 height 29
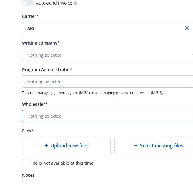
click at [78, 114] on button "Nothing selected" at bounding box center [112, 116] width 181 height 12
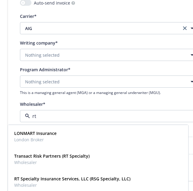
type input "rt s"
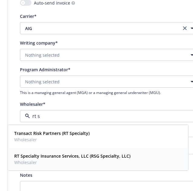
click at [76, 157] on span "RT Specialty Insurance Services, LLC (RSG Specialty, LLC)" at bounding box center [72, 156] width 116 height 6
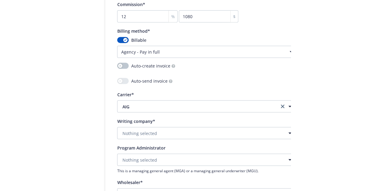
scroll to position [623, 93]
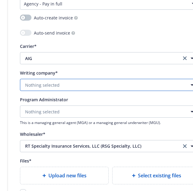
click at [95, 81] on button "Nothing selected" at bounding box center [110, 85] width 181 height 12
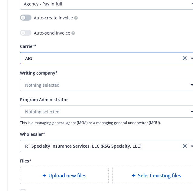
click at [105, 52] on button "AIG" at bounding box center [110, 58] width 181 height 12
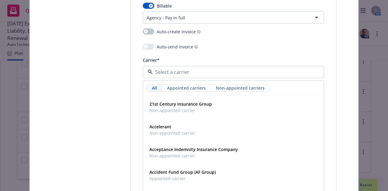
scroll to position [608, 0]
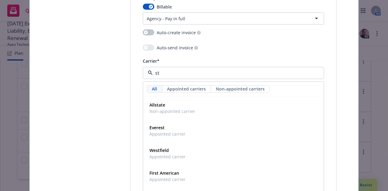
type input "sta"
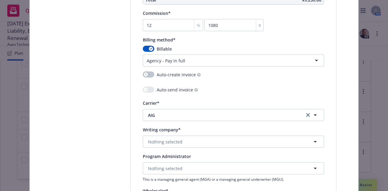
scroll to position [565, 0]
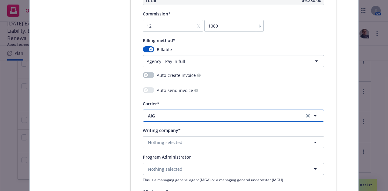
click at [202, 115] on span "AIG" at bounding box center [221, 116] width 147 height 6
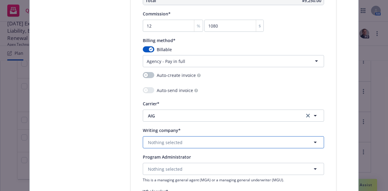
click at [151, 146] on button "Nothing selected" at bounding box center [233, 142] width 181 height 12
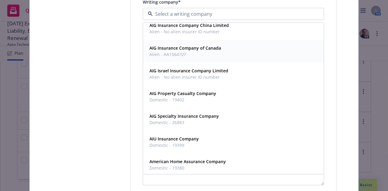
scroll to position [74, 0]
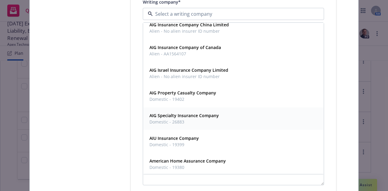
click at [206, 117] on strong "AIG Specialty Insurance Company" at bounding box center [183, 116] width 69 height 6
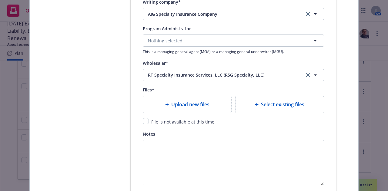
scroll to position [623, 0]
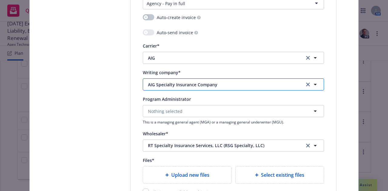
click at [237, 84] on span "AIG Specialty Insurance Company" at bounding box center [221, 84] width 147 height 6
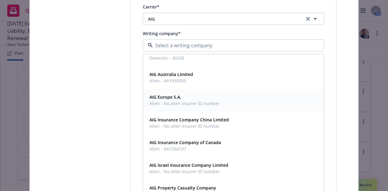
scroll to position [0, 0]
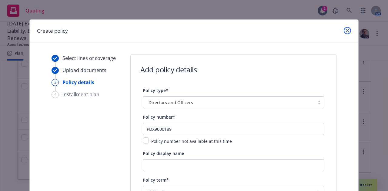
click at [343, 33] on link "close" at bounding box center [346, 30] width 7 height 7
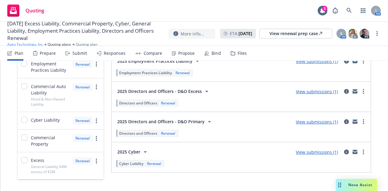
click at [26, 45] on link "Apex Technology, Inc" at bounding box center [24, 44] width 35 height 5
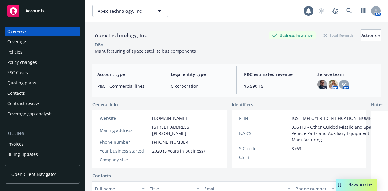
click at [28, 53] on div "Policies" at bounding box center [42, 52] width 70 height 10
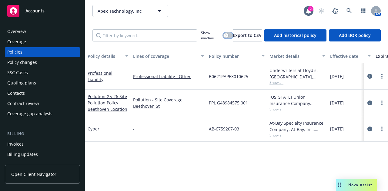
click at [224, 35] on div "button" at bounding box center [226, 35] width 4 height 4
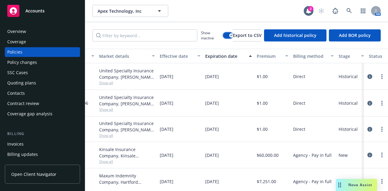
scroll to position [0, 170]
click at [179, 54] on div "Effective date" at bounding box center [177, 56] width 34 height 6
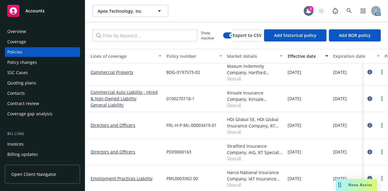
scroll to position [154, 42]
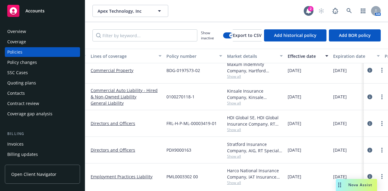
click at [237, 128] on span "Show all" at bounding box center [255, 129] width 56 height 5
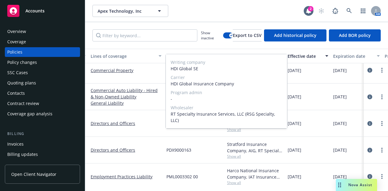
click at [237, 128] on div "Writing company HDI Global SE Carrier HDI Global Insurance Company Program admi…" at bounding box center [226, 91] width 121 height 74
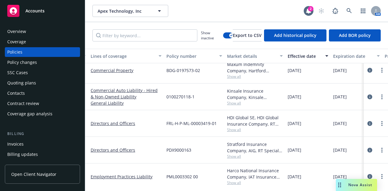
click at [214, 131] on div "FRL-H-P-ML-00003419-01" at bounding box center [194, 123] width 61 height 27
click at [378, 124] on link "more" at bounding box center [381, 123] width 7 height 7
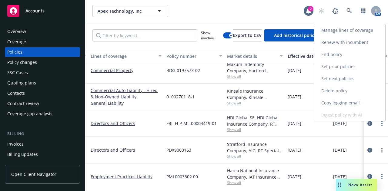
click at [350, 45] on link "Renew with incumbent" at bounding box center [349, 42] width 71 height 12
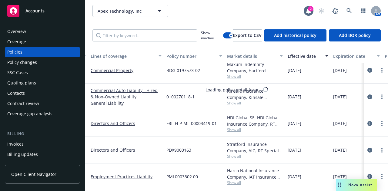
select select "12"
select select "CA"
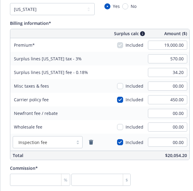
scroll to position [368, 0]
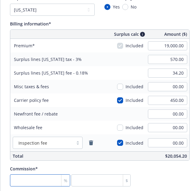
click at [37, 182] on input "number" at bounding box center [40, 180] width 60 height 12
type input "1"
type input "190"
type input "12"
type input "2280"
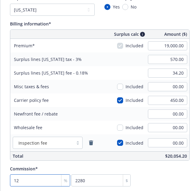
type input "12"
click at [148, 169] on div "Commission* 12 % 2280 $" at bounding box center [100, 175] width 180 height 21
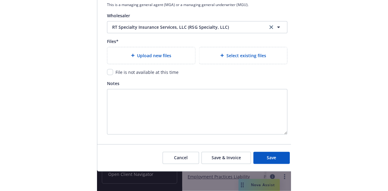
scroll to position [697, 0]
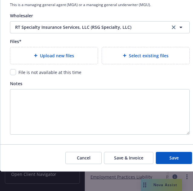
click at [48, 58] on div "Upload new files" at bounding box center [54, 55] width 88 height 17
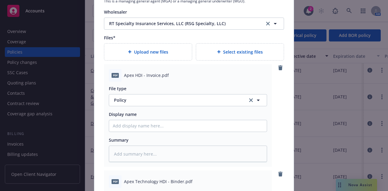
type textarea "x"
click at [172, 100] on span "Policy" at bounding box center [177, 100] width 127 height 6
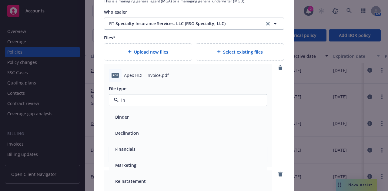
type input "inv"
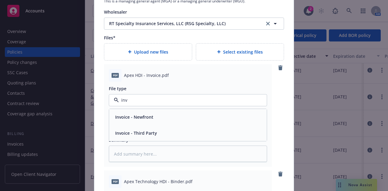
click at [170, 135] on div "Invoice - Third Party" at bounding box center [188, 133] width 150 height 9
type textarea "x"
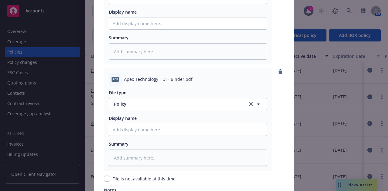
scroll to position [801, 0]
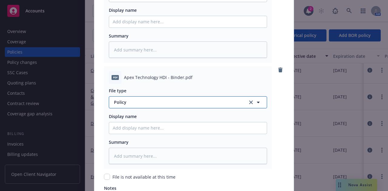
click at [158, 105] on button "Policy" at bounding box center [188, 102] width 158 height 12
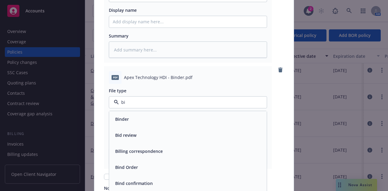
type input "bin"
click at [155, 115] on div "Binder" at bounding box center [188, 119] width 150 height 9
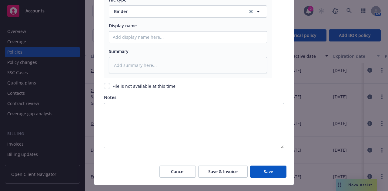
scroll to position [905, 0]
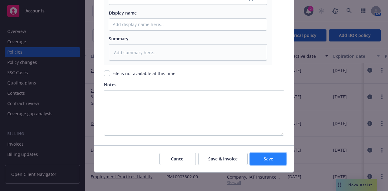
click at [268, 156] on span "Save" at bounding box center [267, 159] width 9 height 6
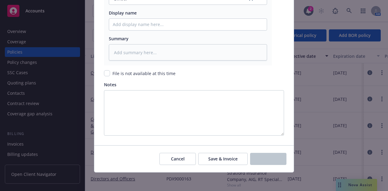
scroll to position [127, 42]
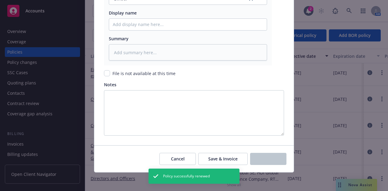
type textarea "x"
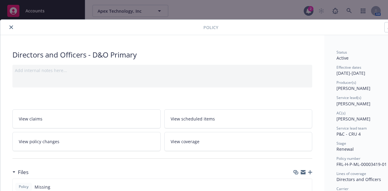
click at [12, 26] on icon "close" at bounding box center [11, 27] width 4 height 4
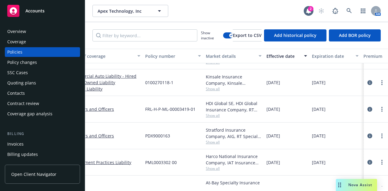
scroll to position [192, 64]
click at [367, 135] on icon "circleInformation" at bounding box center [369, 136] width 5 height 5
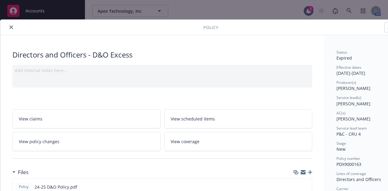
click at [11, 29] on icon "close" at bounding box center [11, 27] width 4 height 4
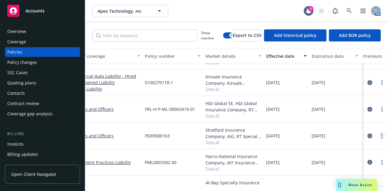
click at [381, 136] on icon "more" at bounding box center [381, 136] width 1 height 5
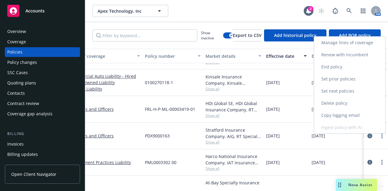
click at [345, 57] on link "Renew with incumbent" at bounding box center [349, 55] width 71 height 12
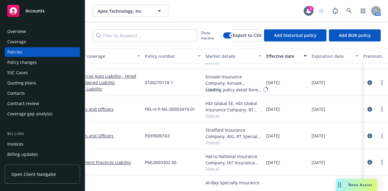
select select "12"
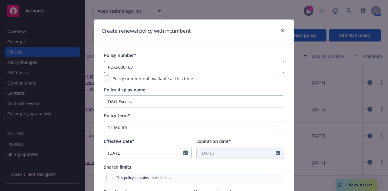
click at [142, 66] on input "PDX9000163" at bounding box center [194, 67] width 180 height 12
paste input "89"
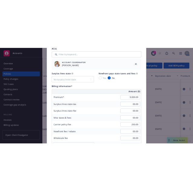
scroll to position [315, 0]
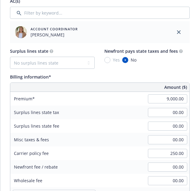
type input "PDX9000189"
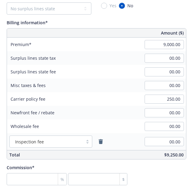
scroll to position [369, 3]
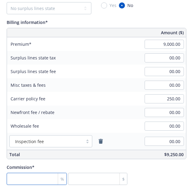
click at [26, 180] on input "number" at bounding box center [37, 179] width 60 height 12
type input "1"
type input "90"
type input "12"
type input "1080"
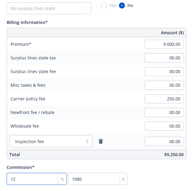
type input "12"
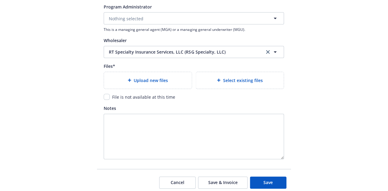
scroll to position [668, 3]
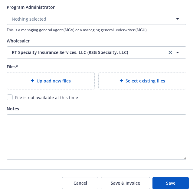
click at [51, 73] on div "Upload new files" at bounding box center [51, 80] width 88 height 17
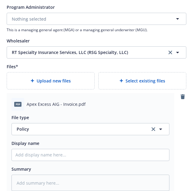
type textarea "x"
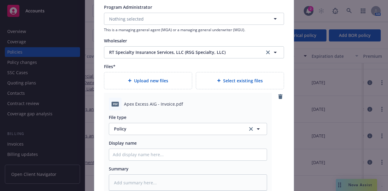
scroll to position [668, 0]
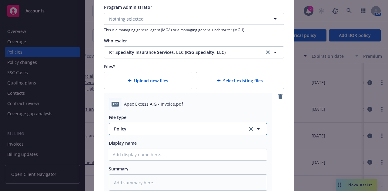
click at [149, 126] on span "Policy" at bounding box center [177, 129] width 127 height 6
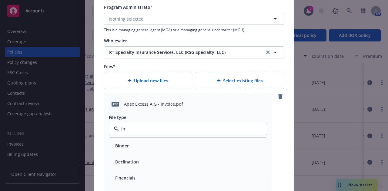
type input "inv"
click at [147, 159] on span "Invoice - Third Party" at bounding box center [136, 162] width 42 height 6
type textarea "x"
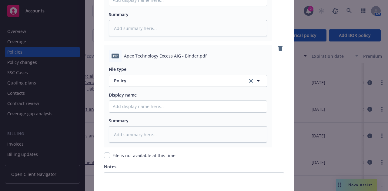
scroll to position [823, 0]
click at [123, 83] on span "Policy" at bounding box center [177, 80] width 127 height 6
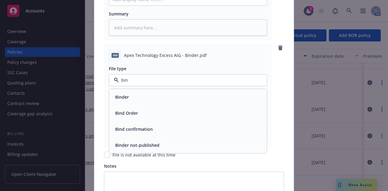
type input "bind"
click at [123, 93] on div "Binder" at bounding box center [121, 97] width 17 height 9
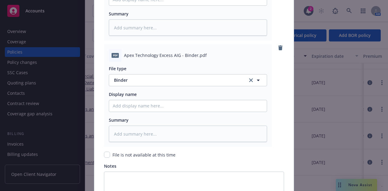
scroll to position [905, 0]
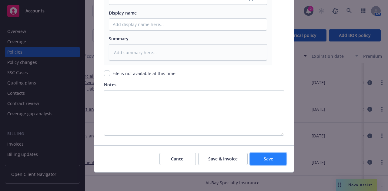
click at [258, 157] on button "Save" at bounding box center [268, 159] width 36 height 12
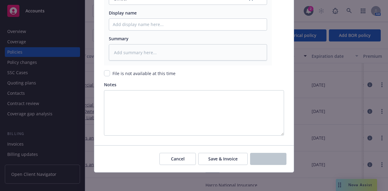
scroll to position [166, 64]
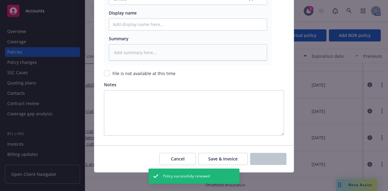
type textarea "x"
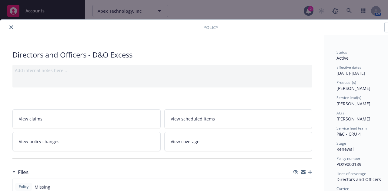
click at [10, 27] on icon "close" at bounding box center [11, 27] width 4 height 4
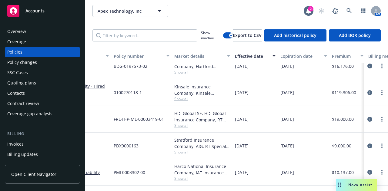
scroll to position [206, 0]
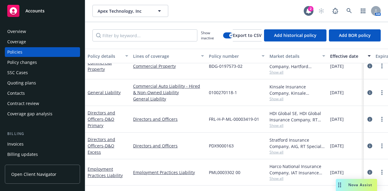
click at [222, 41] on div "Show inactive Export to CSV Add historical policy Add BOR policy" at bounding box center [236, 35] width 302 height 27
click at [222, 39] on div "Show inactive" at bounding box center [217, 35] width 32 height 12
click at [222, 38] on div "Show inactive" at bounding box center [217, 35] width 32 height 12
click at [224, 37] on button "button" at bounding box center [228, 35] width 10 height 6
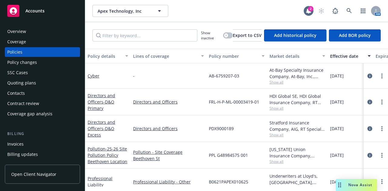
click at [227, 34] on div "Show inactive" at bounding box center [217, 35] width 32 height 12
click at [225, 35] on icon "button" at bounding box center [226, 35] width 2 height 2
click at [341, 58] on div "Effective date" at bounding box center [347, 56] width 34 height 6
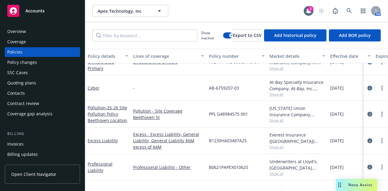
scroll to position [41, 0]
click at [381, 87] on icon "more" at bounding box center [381, 88] width 1 height 5
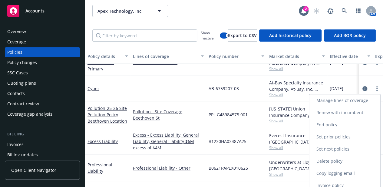
click at [358, 164] on link "Delete policy" at bounding box center [344, 161] width 71 height 12
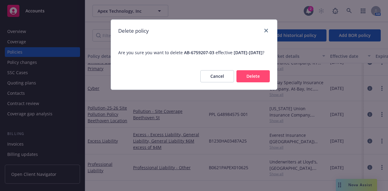
click at [246, 79] on button "Delete" at bounding box center [252, 76] width 33 height 12
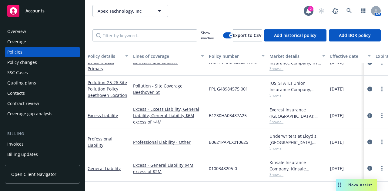
click at [257, 137] on div "B0621PAPEX010625" at bounding box center [236, 142] width 61 height 26
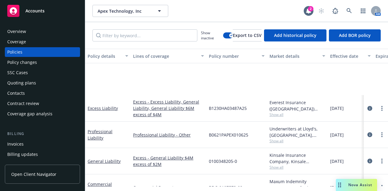
scroll to position [121, 0]
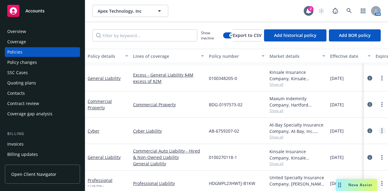
click at [378, 131] on link "more" at bounding box center [381, 130] width 7 height 7
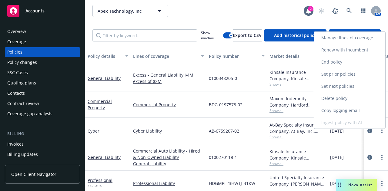
click at [350, 51] on link "Renew with incumbent" at bounding box center [349, 50] width 71 height 12
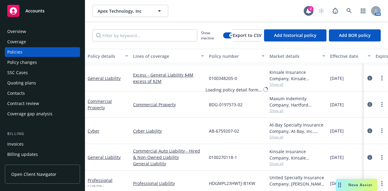
select select "12"
select select "CA"
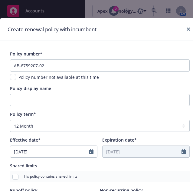
scroll to position [0, 0]
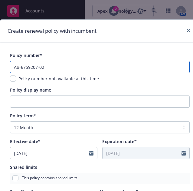
click at [47, 65] on input "AB-6759207-02" at bounding box center [100, 67] width 180 height 12
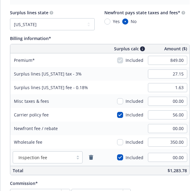
scroll to position [361, 0]
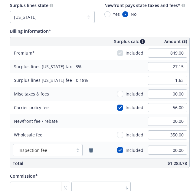
type input "AB-6759207-03"
click at [175, 52] on input "849.00" at bounding box center [167, 52] width 39 height 9
type input "2,974.00"
type input "90.90"
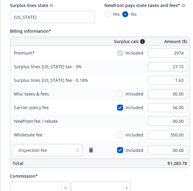
type input "5.45"
click at [108, 70] on div "Surplus lines [US_STATE] tax - 3% 90.90" at bounding box center [99, 67] width 179 height 14
click at [184, 68] on input "90.90" at bounding box center [167, 66] width 39 height 9
type input "95.22"
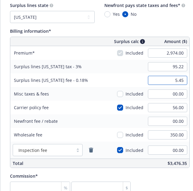
click at [184, 79] on input "5.45" at bounding box center [167, 80] width 39 height 9
type input "5.71"
click at [182, 107] on input "56.00" at bounding box center [167, 107] width 39 height 9
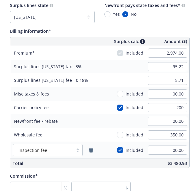
type input "200.00"
click at [97, 107] on div "Carrier policy fee" at bounding box center [55, 108] width 91 height 14
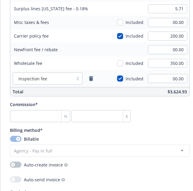
scroll to position [433, 0]
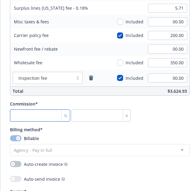
click at [30, 115] on input "number" at bounding box center [40, 115] width 60 height 12
type input "1"
type input "29.74"
type input "12"
type input "356.88"
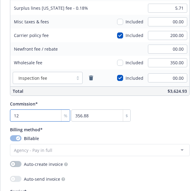
type input "12.5"
type input "371.75"
type input "12.5"
click at [169, 121] on div "Commission* 12.5 % 371.75 $" at bounding box center [100, 111] width 180 height 21
click at [46, 113] on input "12.5" at bounding box center [40, 115] width 60 height 12
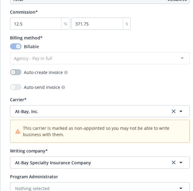
scroll to position [454, 0]
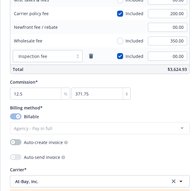
click at [161, 96] on div "Commission* 12.5 % 371.75 $" at bounding box center [100, 89] width 180 height 21
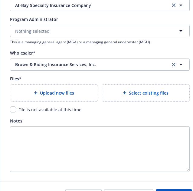
scroll to position [682, 0]
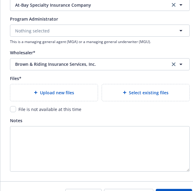
click at [54, 89] on span "Upload new files" at bounding box center [57, 92] width 34 height 6
type textarea "x"
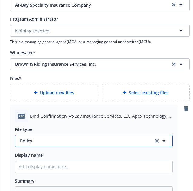
click at [74, 138] on span "Policy" at bounding box center [83, 140] width 127 height 6
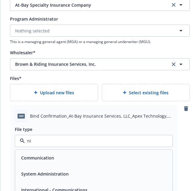
type input "n"
type input "bin"
click at [69, 151] on div "Binder" at bounding box center [93, 158] width 157 height 16
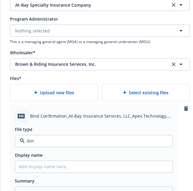
type textarea "x"
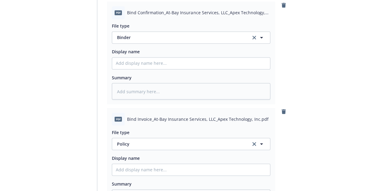
scroll to position [785, 0]
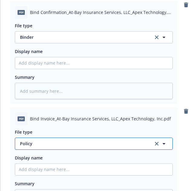
click at [59, 144] on span "Policy" at bounding box center [83, 143] width 127 height 6
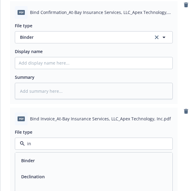
type input "inv"
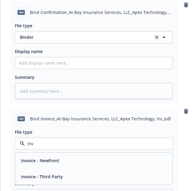
click at [58, 175] on span "Invoice - Third Party" at bounding box center [42, 176] width 42 height 6
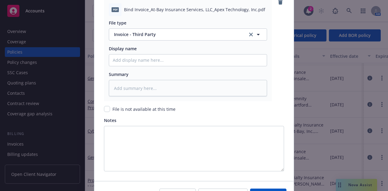
scroll to position [930, 0]
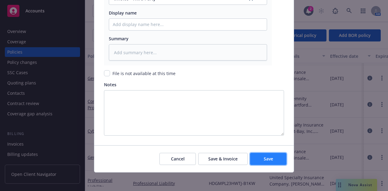
click at [277, 160] on button "Save" at bounding box center [268, 159] width 36 height 12
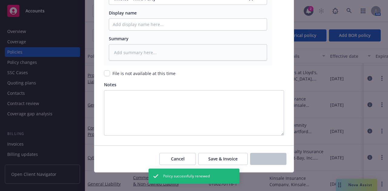
type textarea "x"
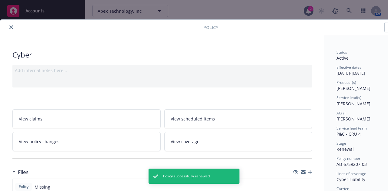
click at [10, 24] on button "close" at bounding box center [11, 27] width 7 height 7
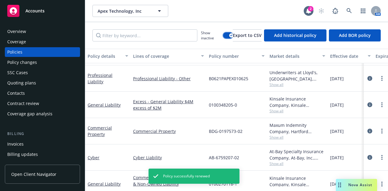
click at [223, 35] on button "button" at bounding box center [228, 35] width 10 height 6
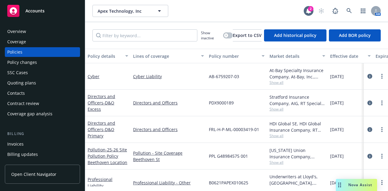
click at [55, 14] on div "Accounts" at bounding box center [42, 11] width 70 height 12
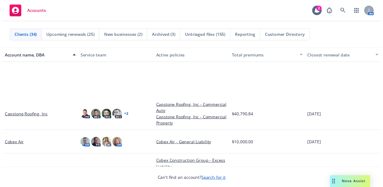
scroll to position [208, 0]
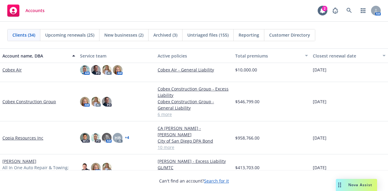
click at [29, 130] on div "Copia Resources Inc" at bounding box center [39, 137] width 78 height 33
click at [28, 135] on link "Copia Resources Inc" at bounding box center [22, 138] width 41 height 6
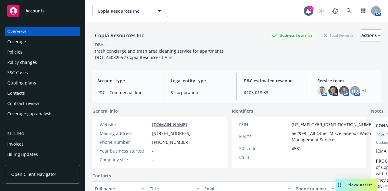
click at [61, 52] on div "Policies" at bounding box center [42, 52] width 70 height 10
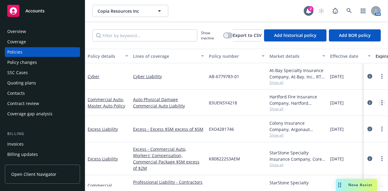
click at [378, 103] on link "more" at bounding box center [381, 102] width 7 height 7
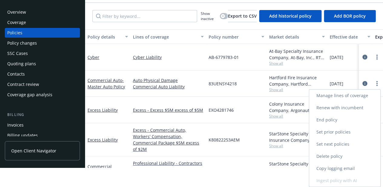
scroll to position [19, 0]
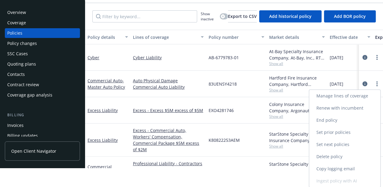
click at [350, 171] on link "Copy logging email" at bounding box center [344, 168] width 71 height 12
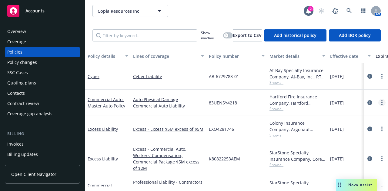
click at [378, 101] on link "more" at bounding box center [381, 102] width 7 height 7
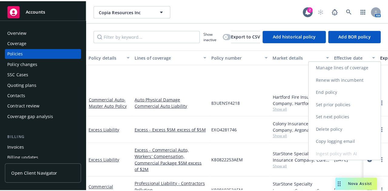
scroll to position [54, 0]
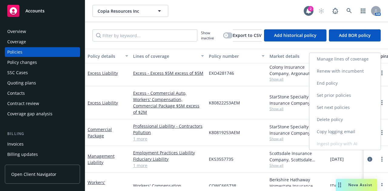
click at [334, 133] on link "Copy logging email" at bounding box center [344, 132] width 71 height 12
